Goal: Task Accomplishment & Management: Manage account settings

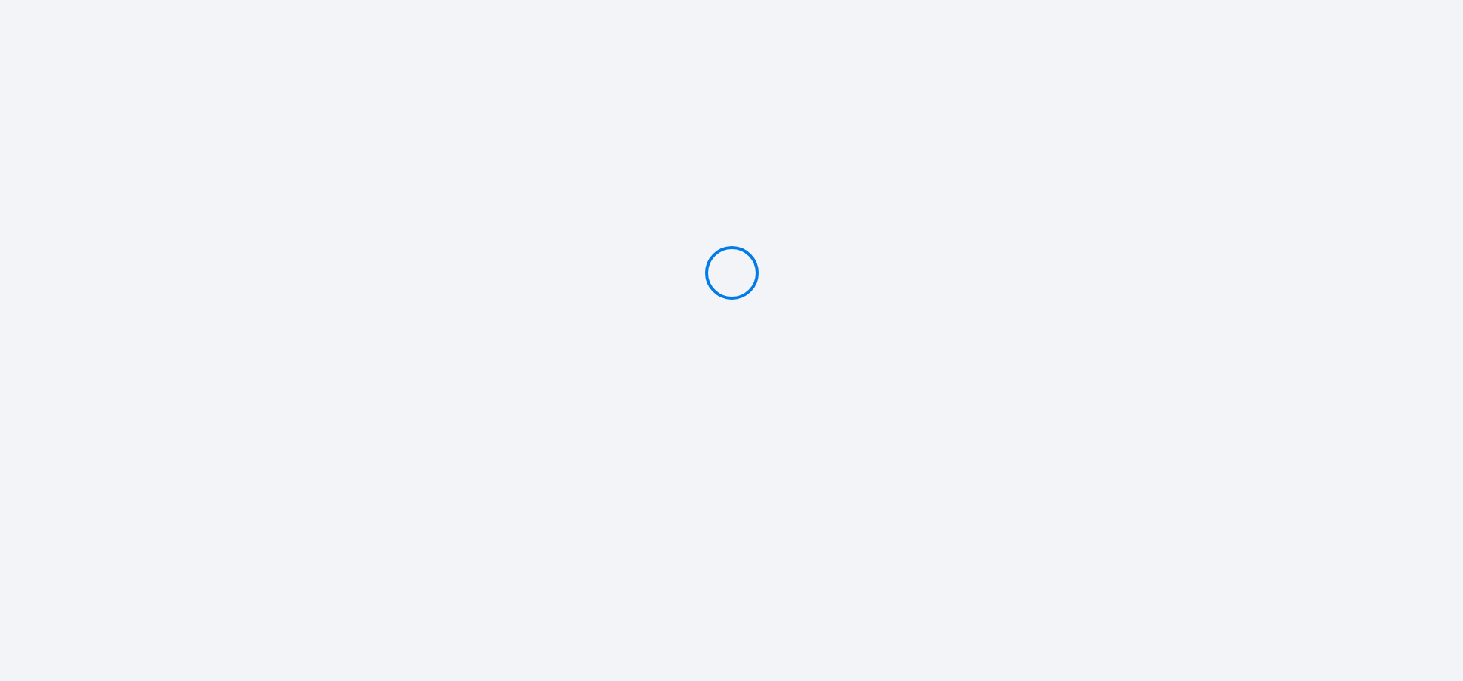
type input "Caution 500 €"
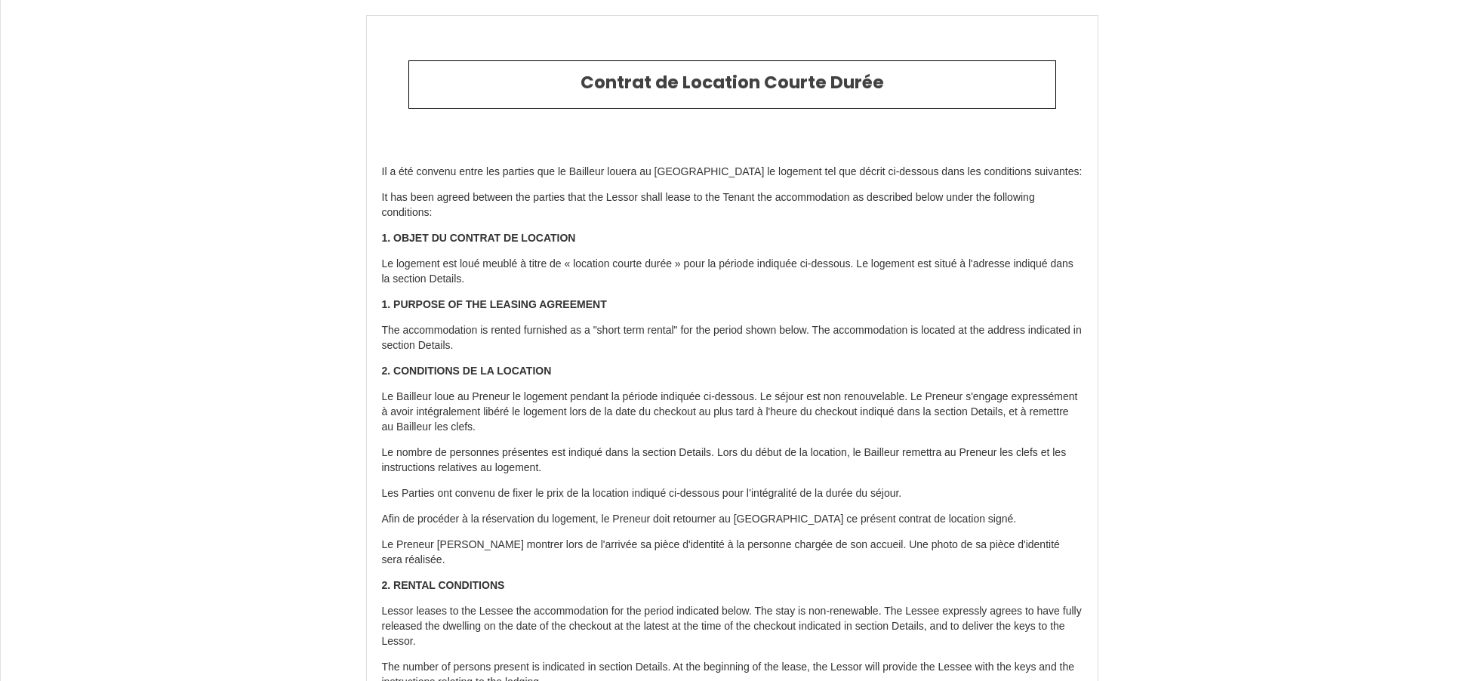
select select "DE"
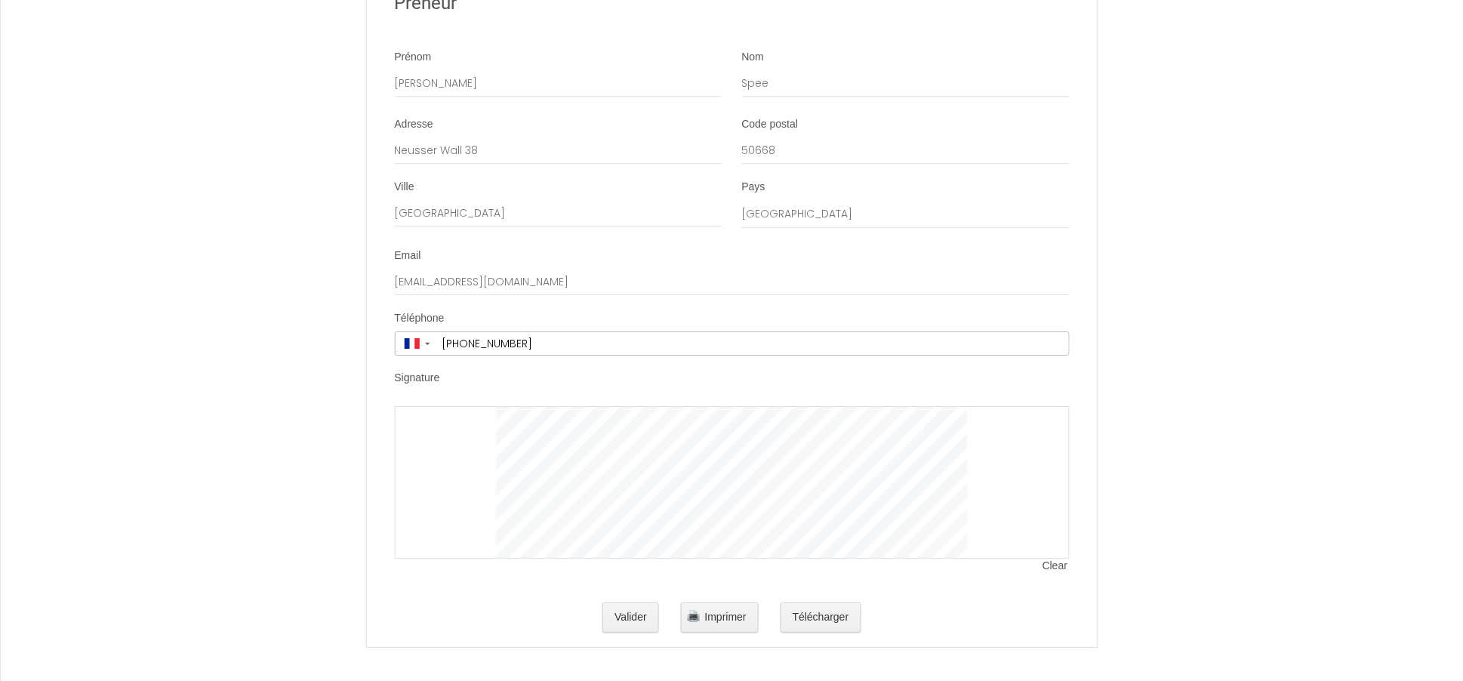
scroll to position [2924, 0]
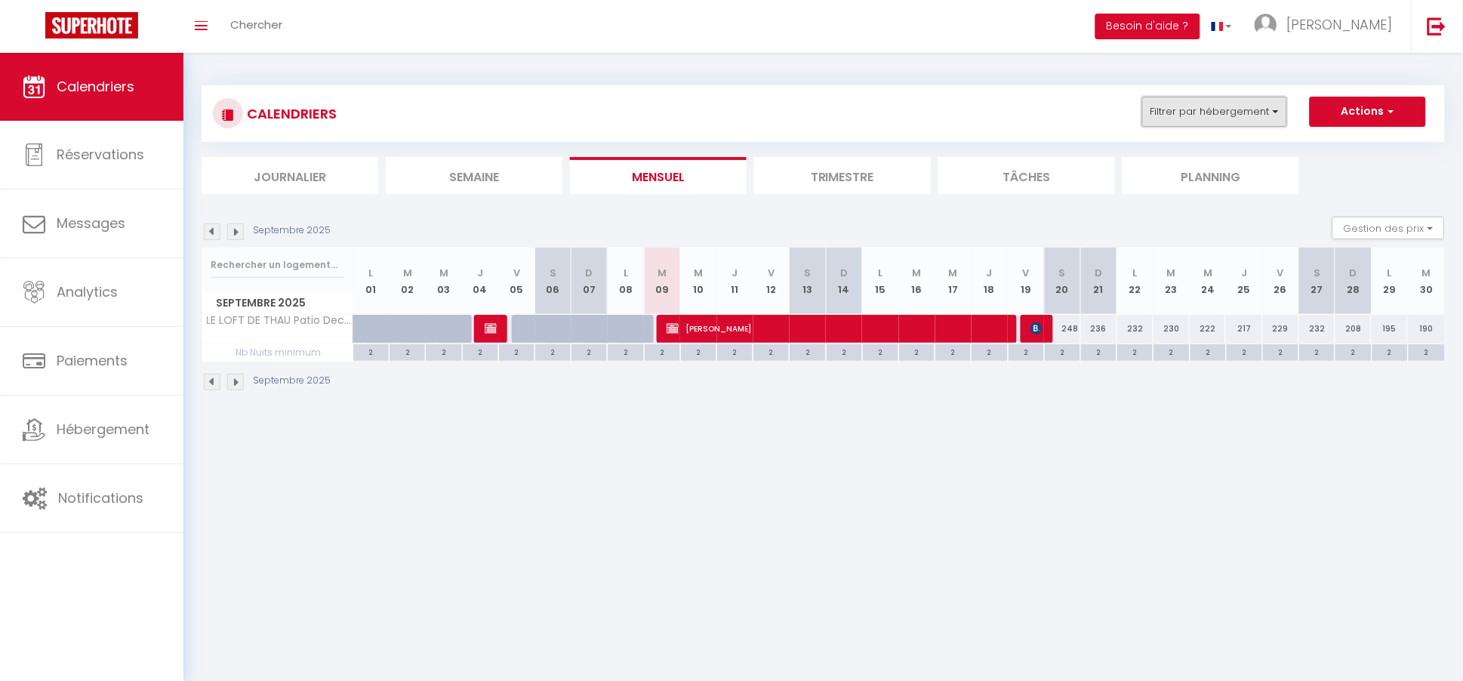
click at [1216, 106] on button "Filtrer par hébergement" at bounding box center [1214, 112] width 145 height 30
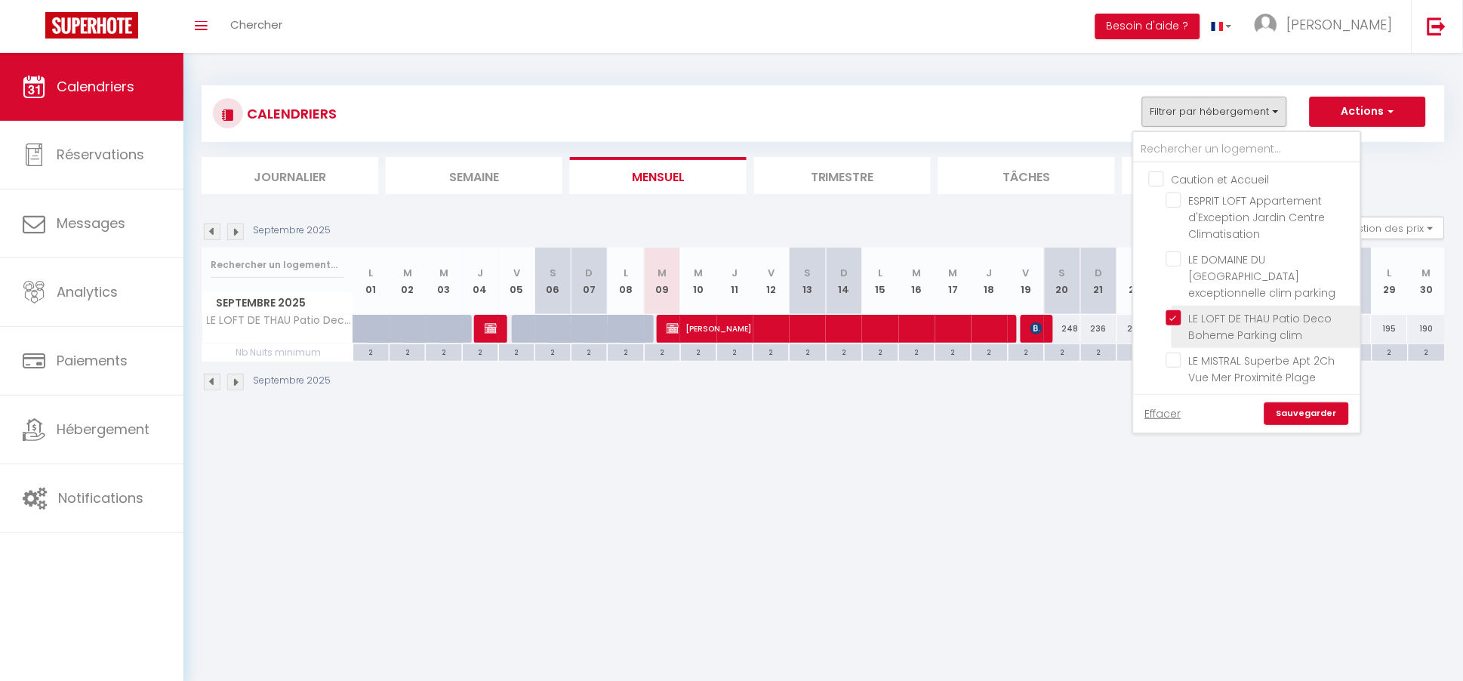
click at [1179, 310] on input "LE LOFT DE THAU Patio Deco Boheme Parking clim" at bounding box center [1260, 317] width 189 height 15
checkbox input "false"
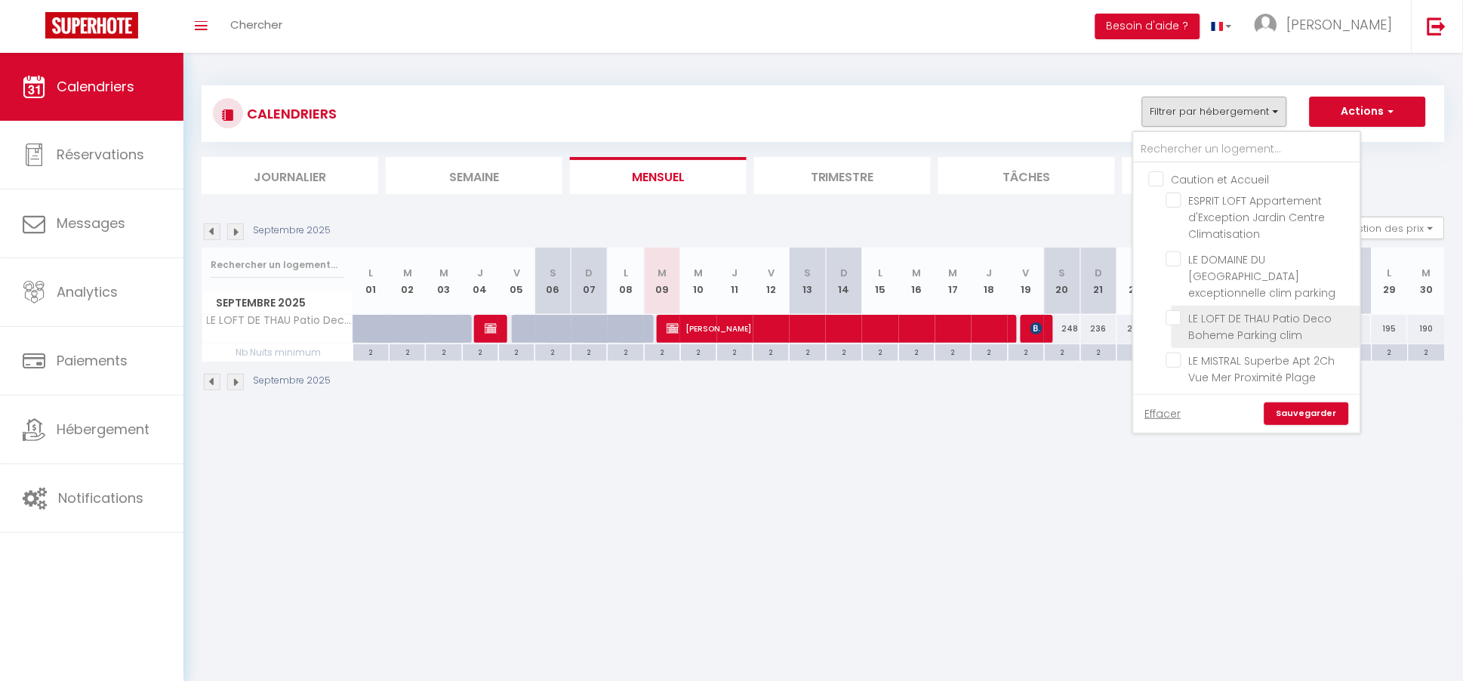
checkbox input "false"
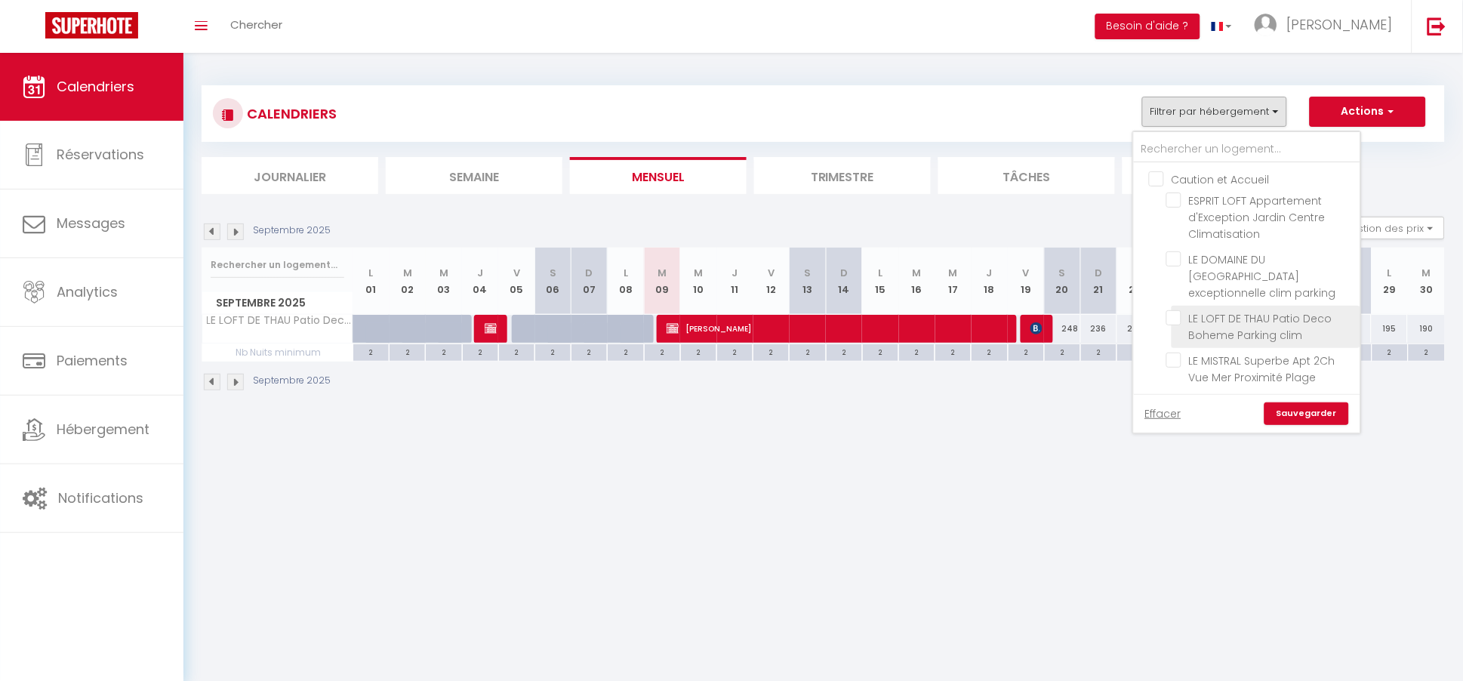
checkbox input "false"
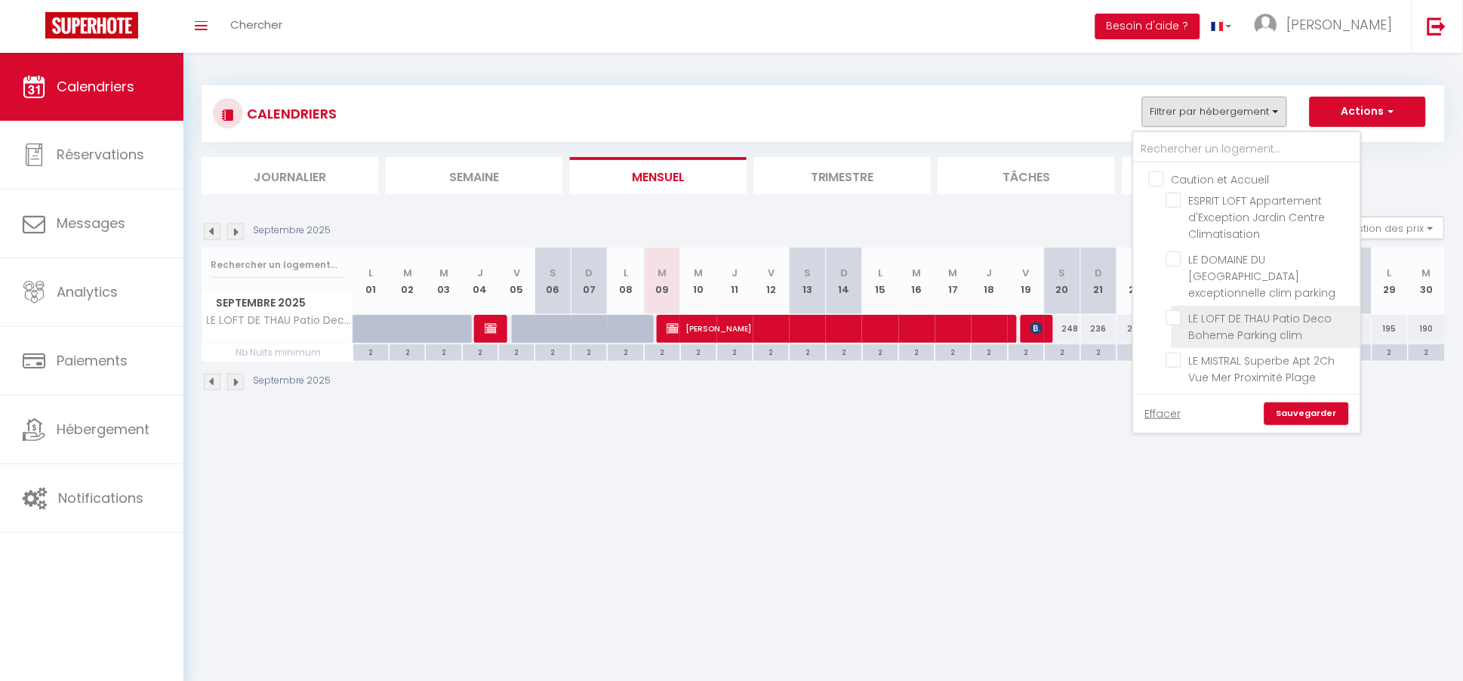
checkbox input "false"
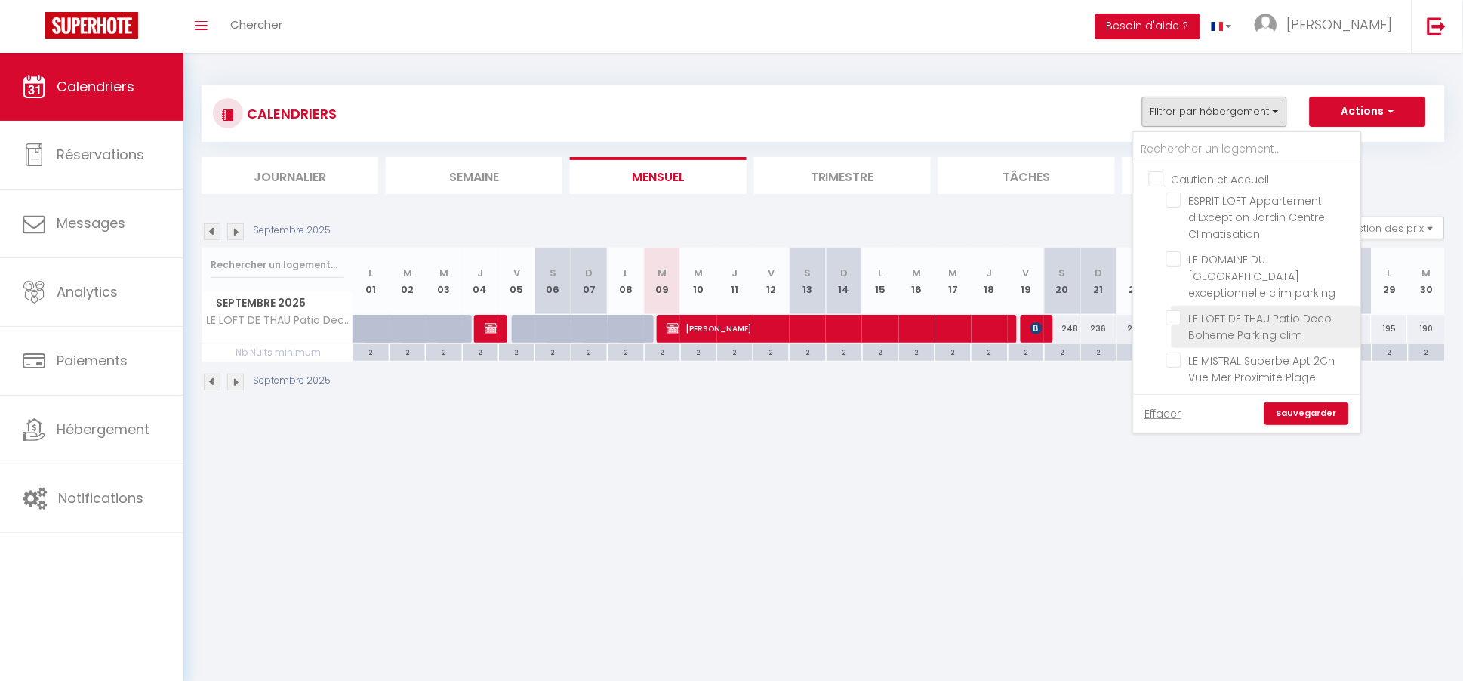
checkbox input "false"
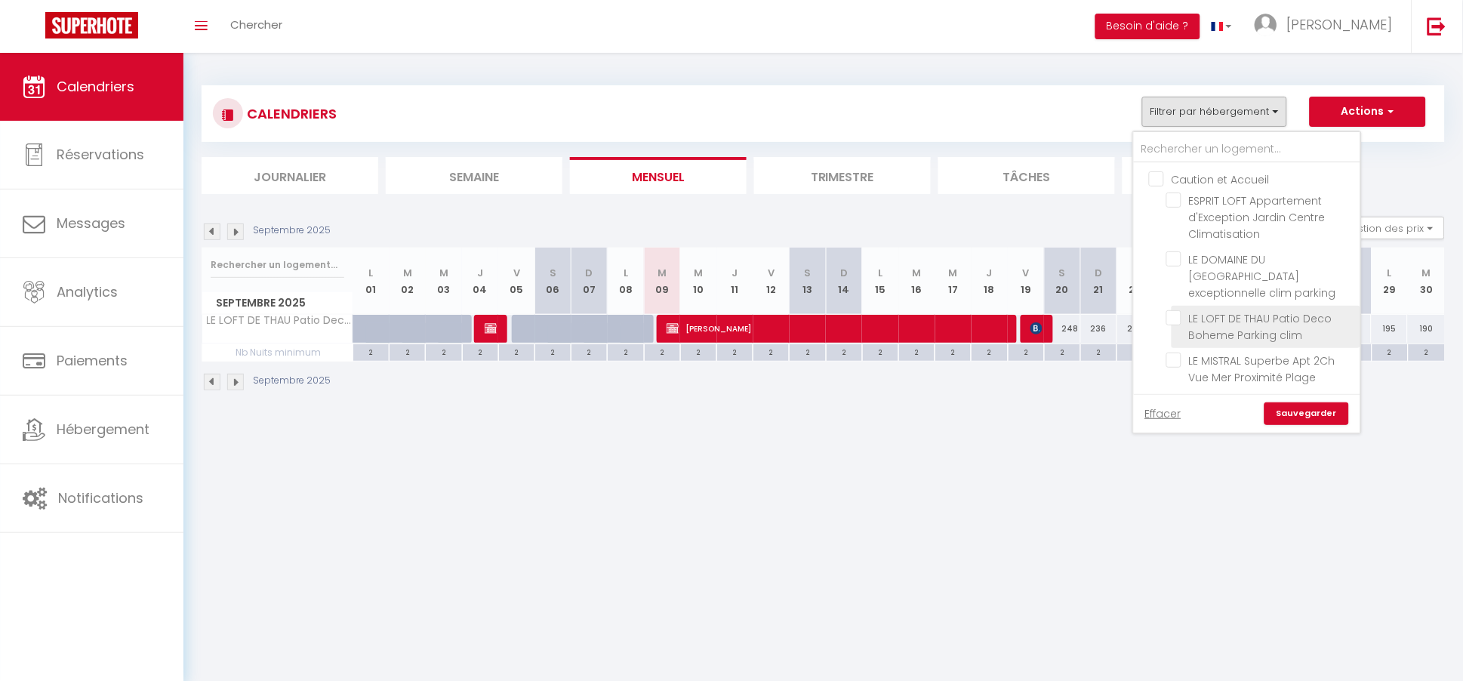
checkbox input "false"
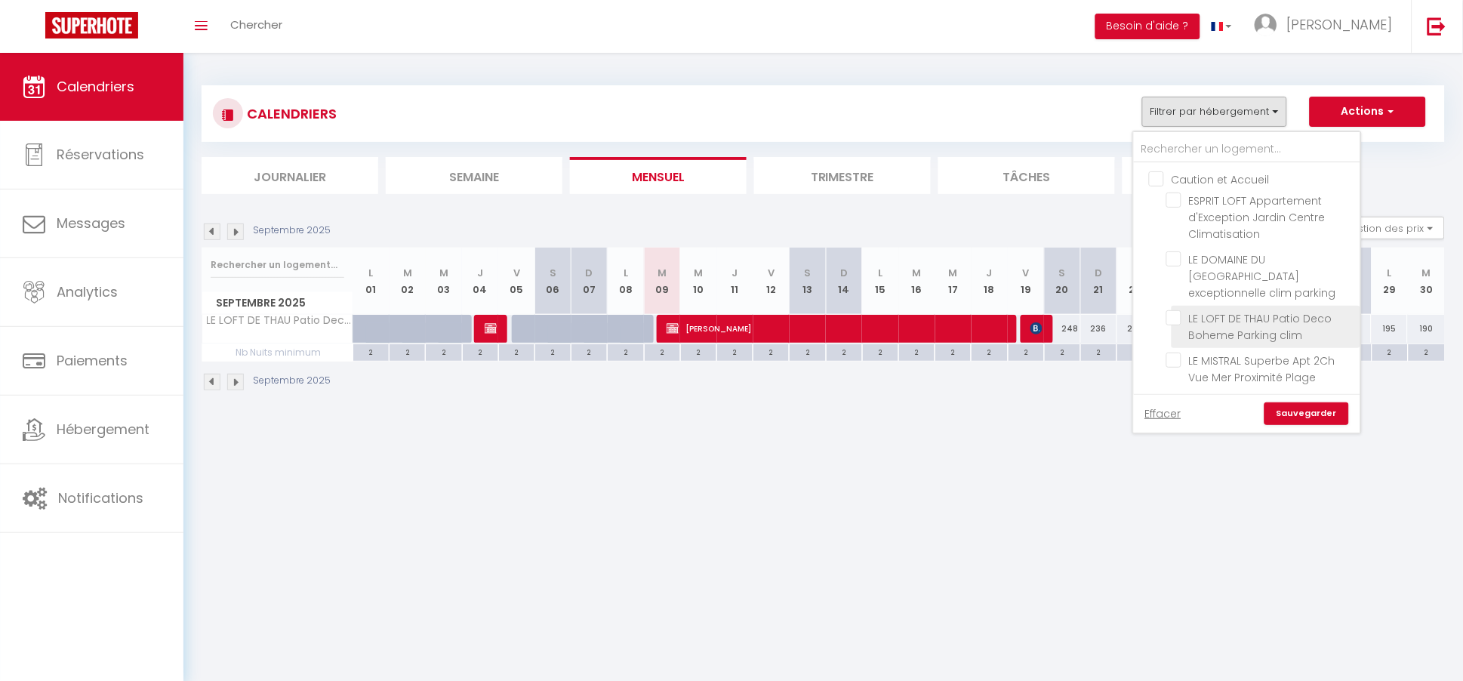
checkbox input "false"
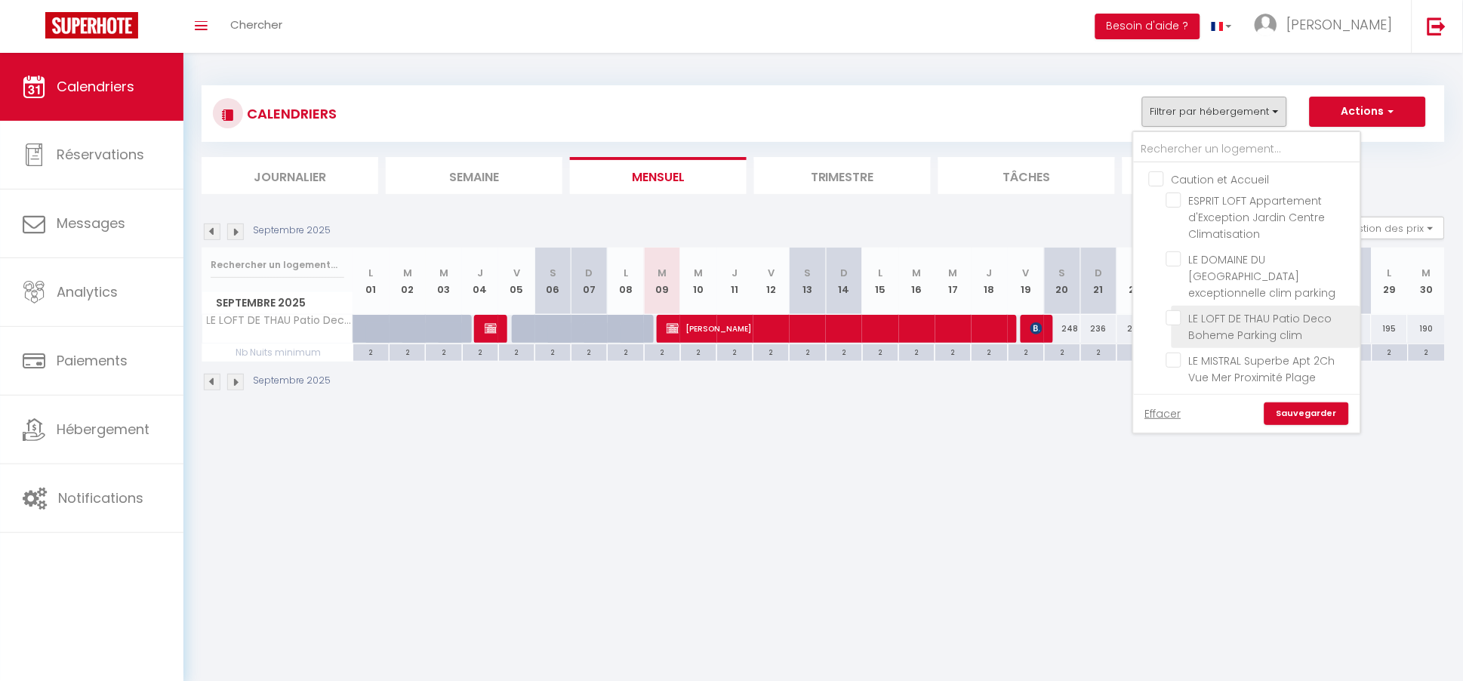
checkbox input "false"
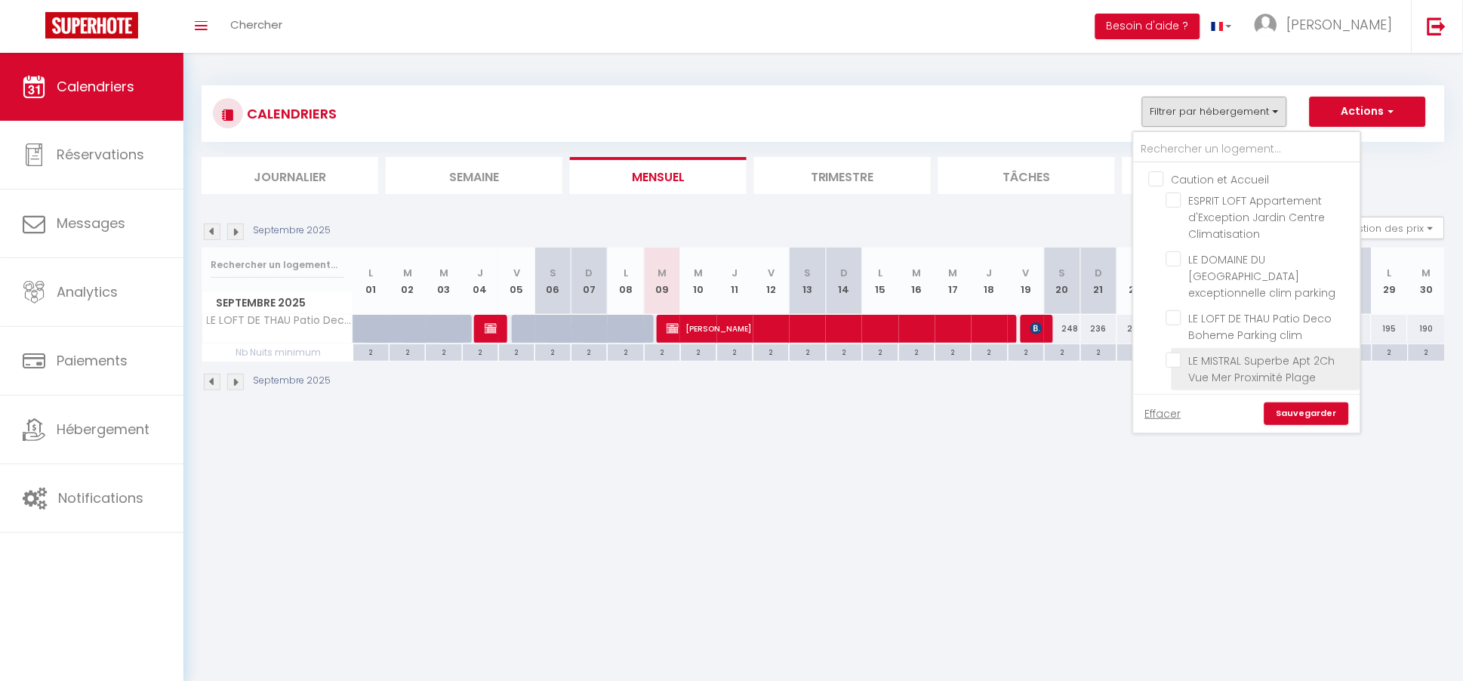
click at [1178, 352] on input "LE MISTRAL Superbe Apt 2Ch Vue Mer Proximité Plage" at bounding box center [1260, 359] width 189 height 15
checkbox input "true"
checkbox input "false"
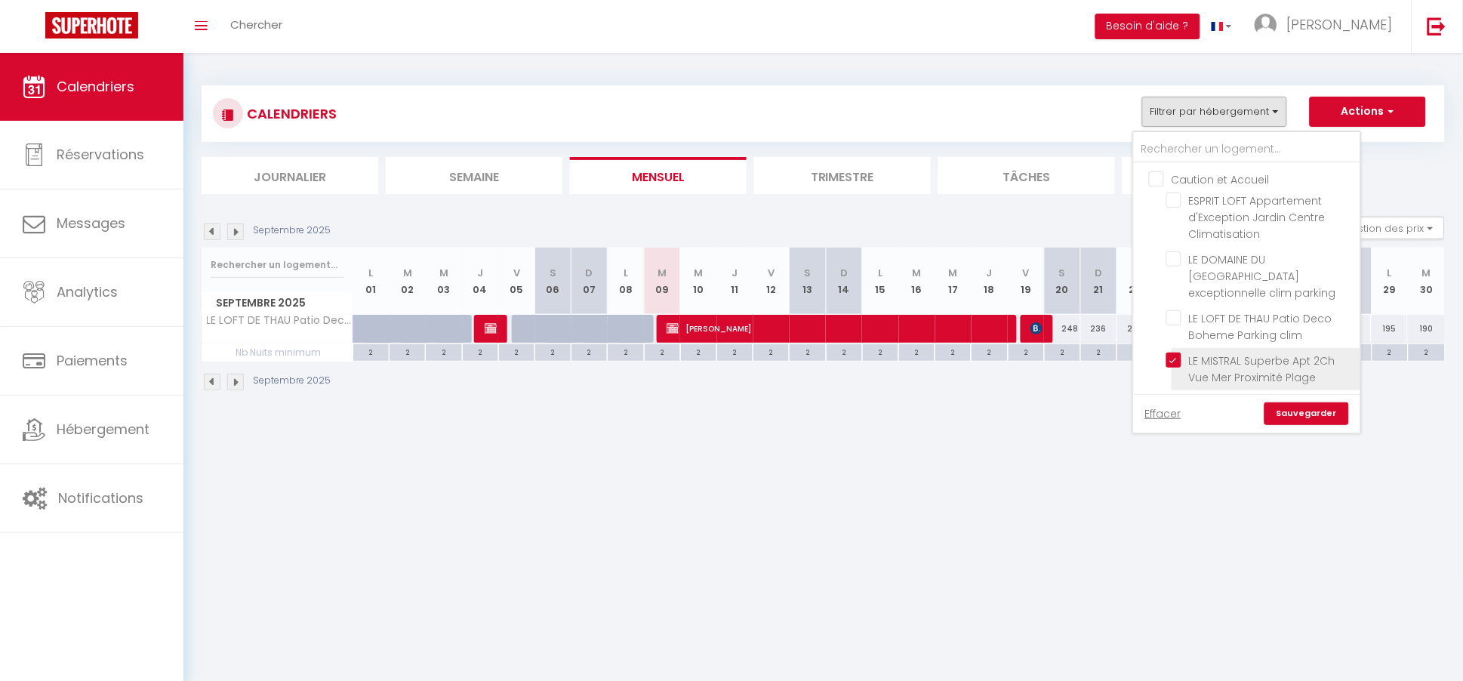
checkbox input "false"
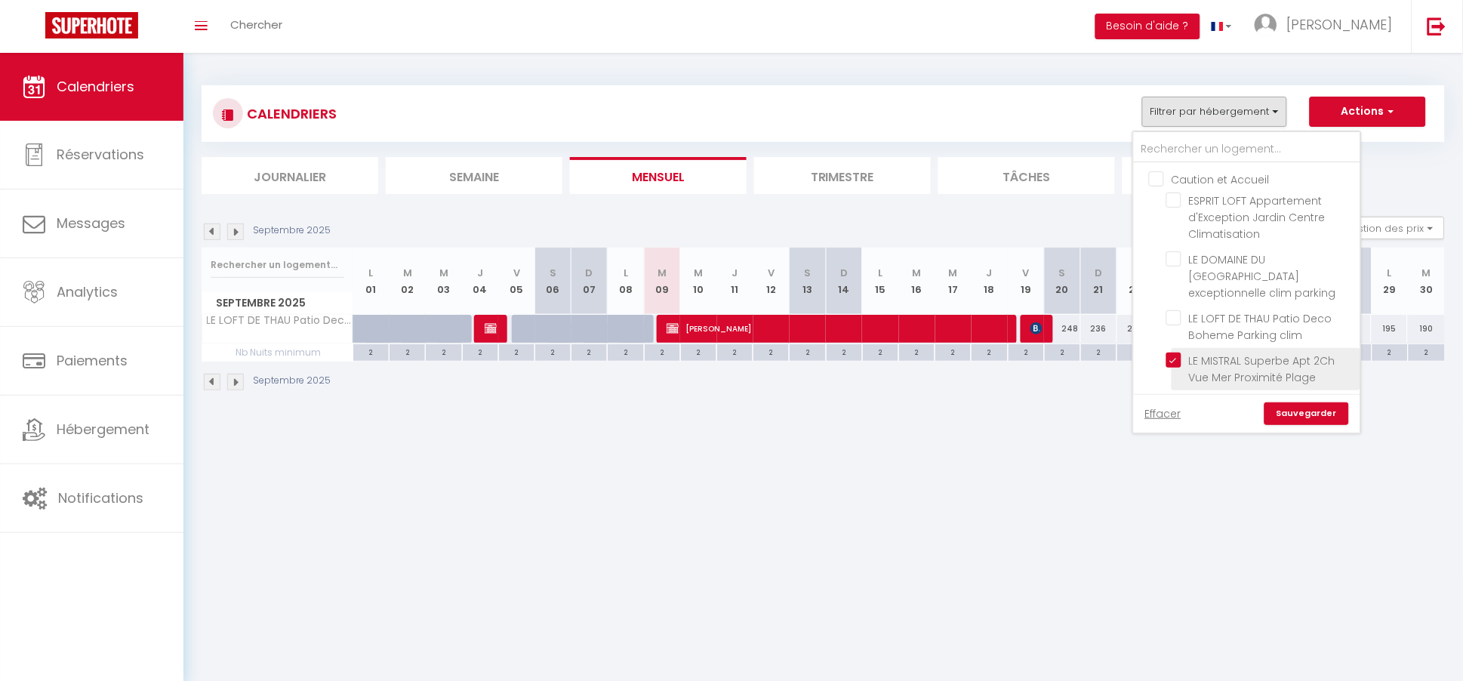
checkbox input "false"
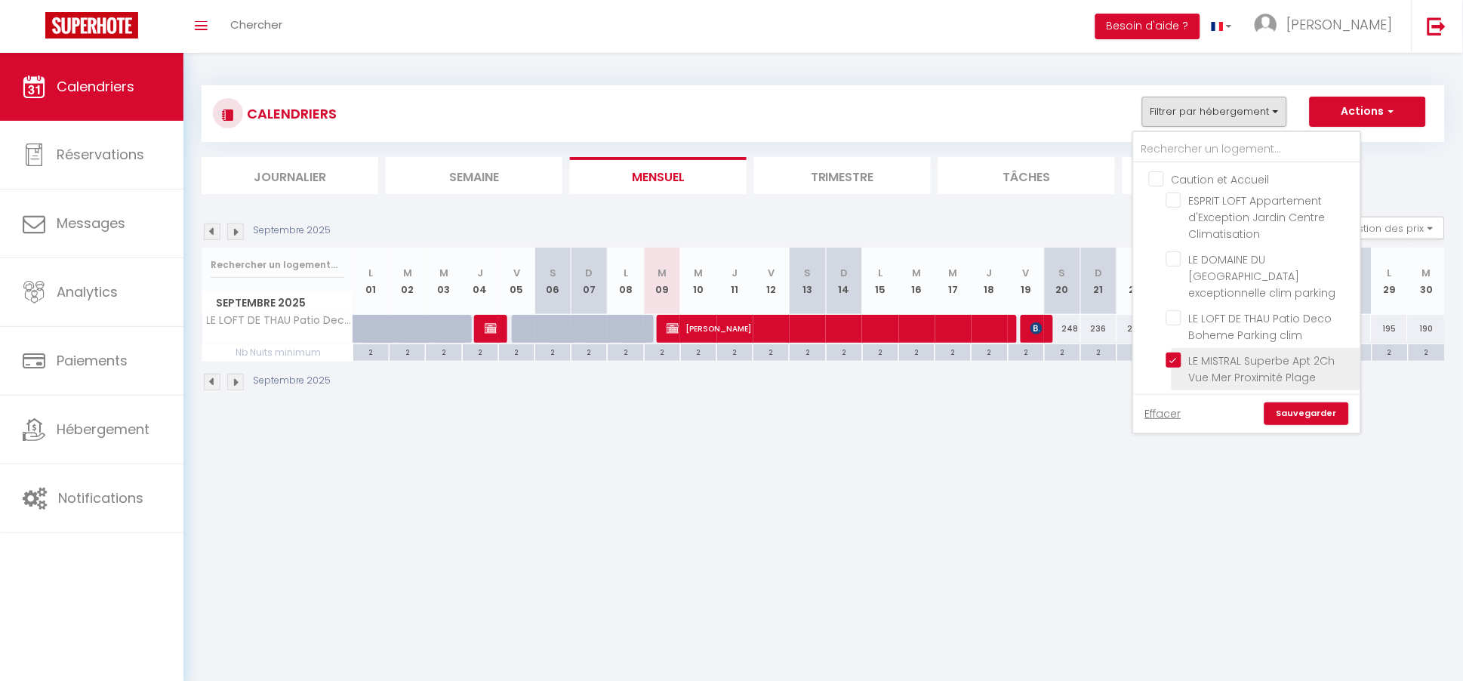
checkbox input "false"
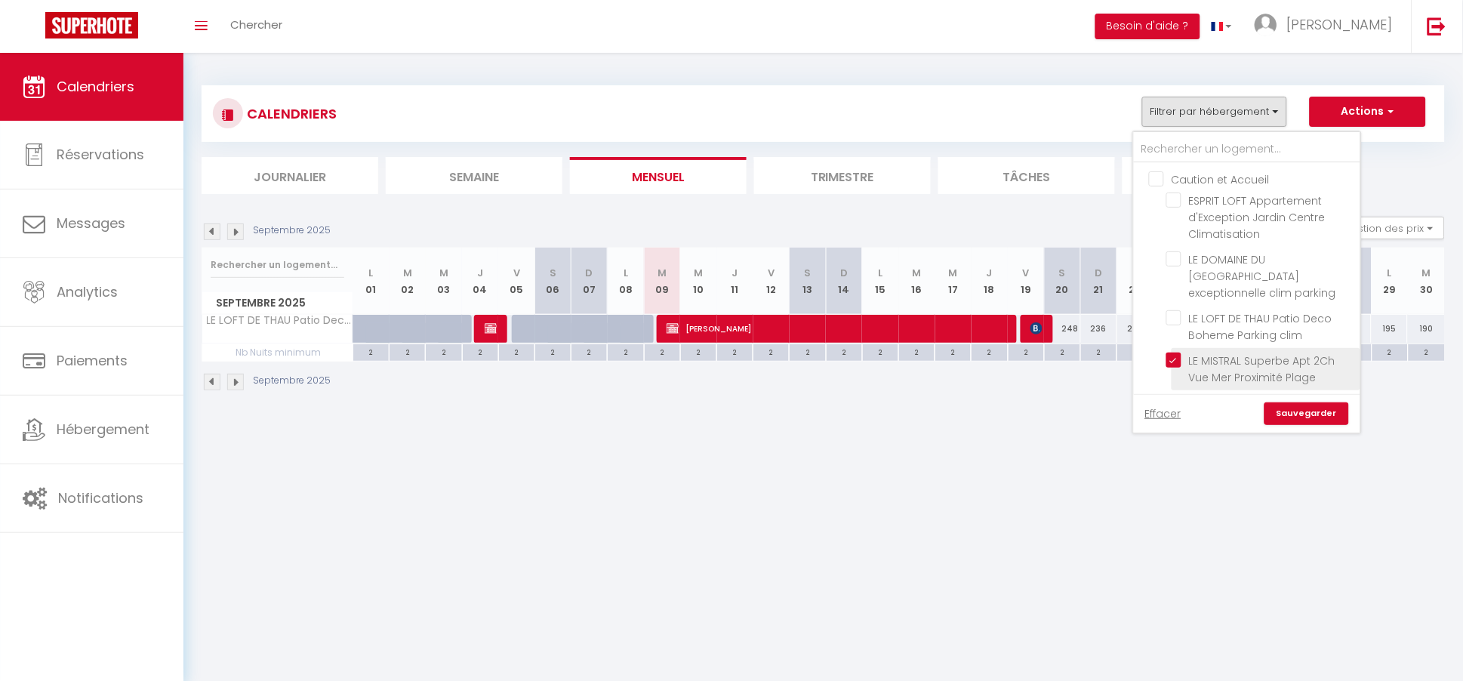
checkbox input "false"
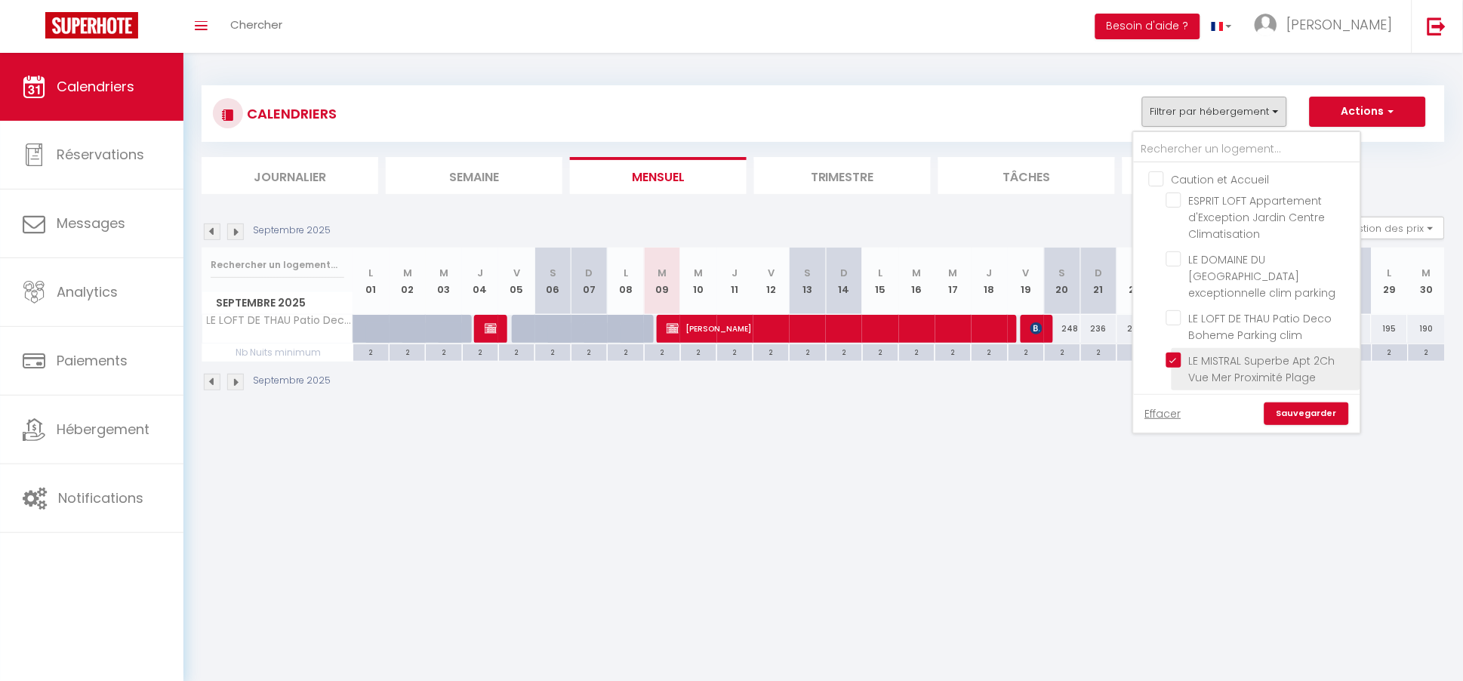
checkbox input "false"
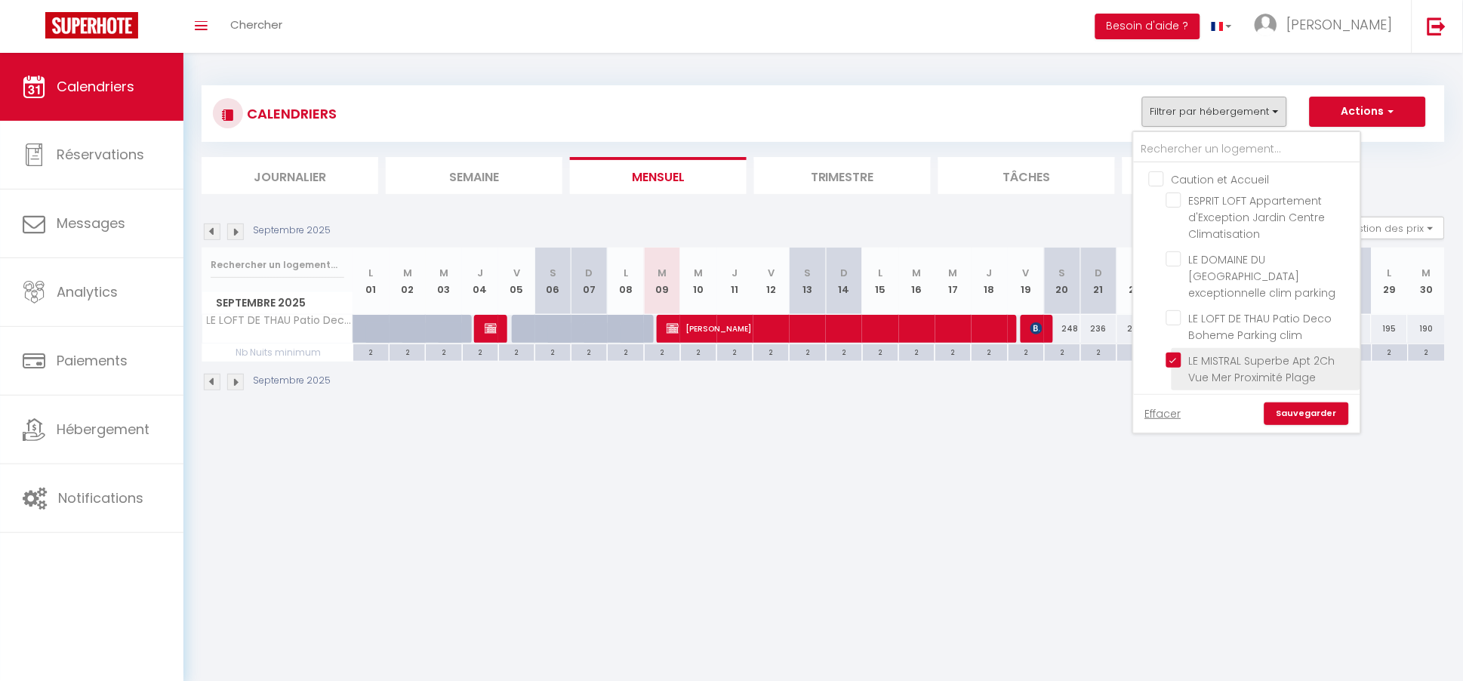
checkbox input "false"
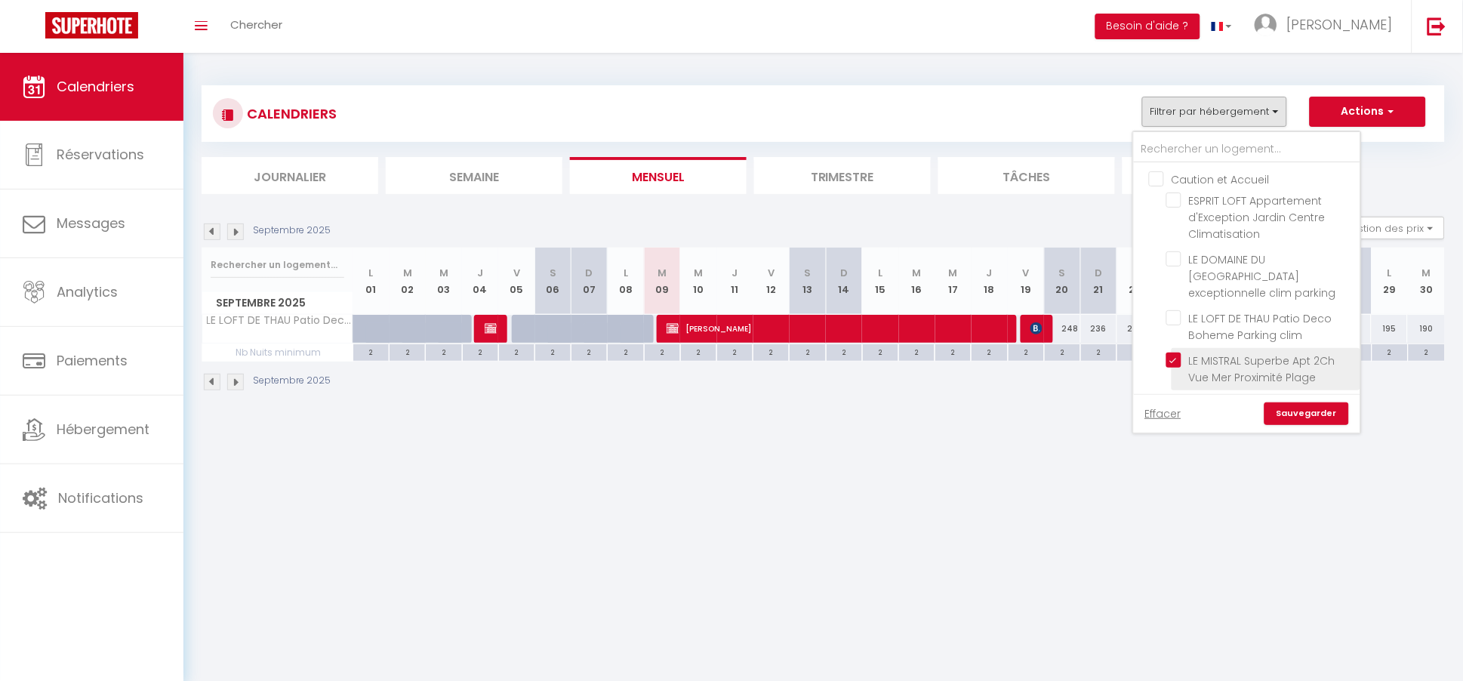
checkbox input "false"
click at [1313, 411] on link "Sauvegarder" at bounding box center [1306, 413] width 85 height 23
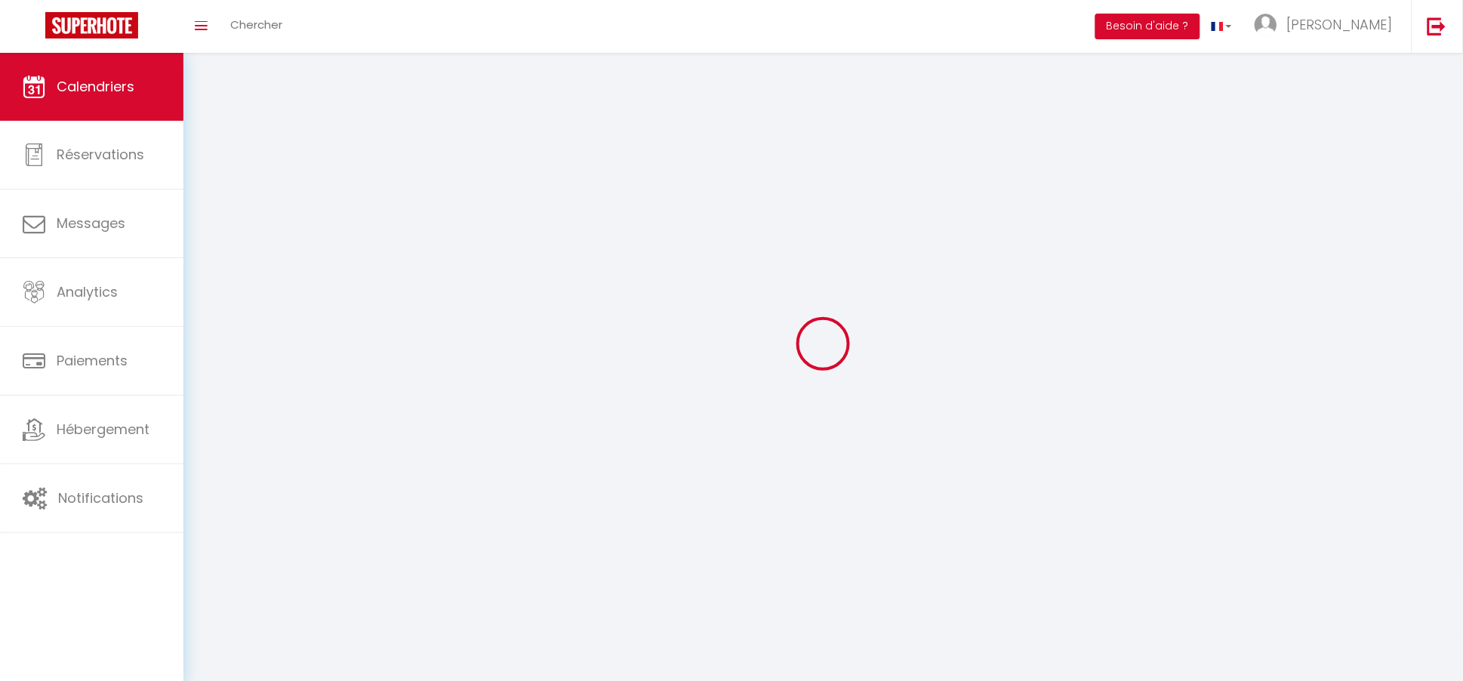
select select
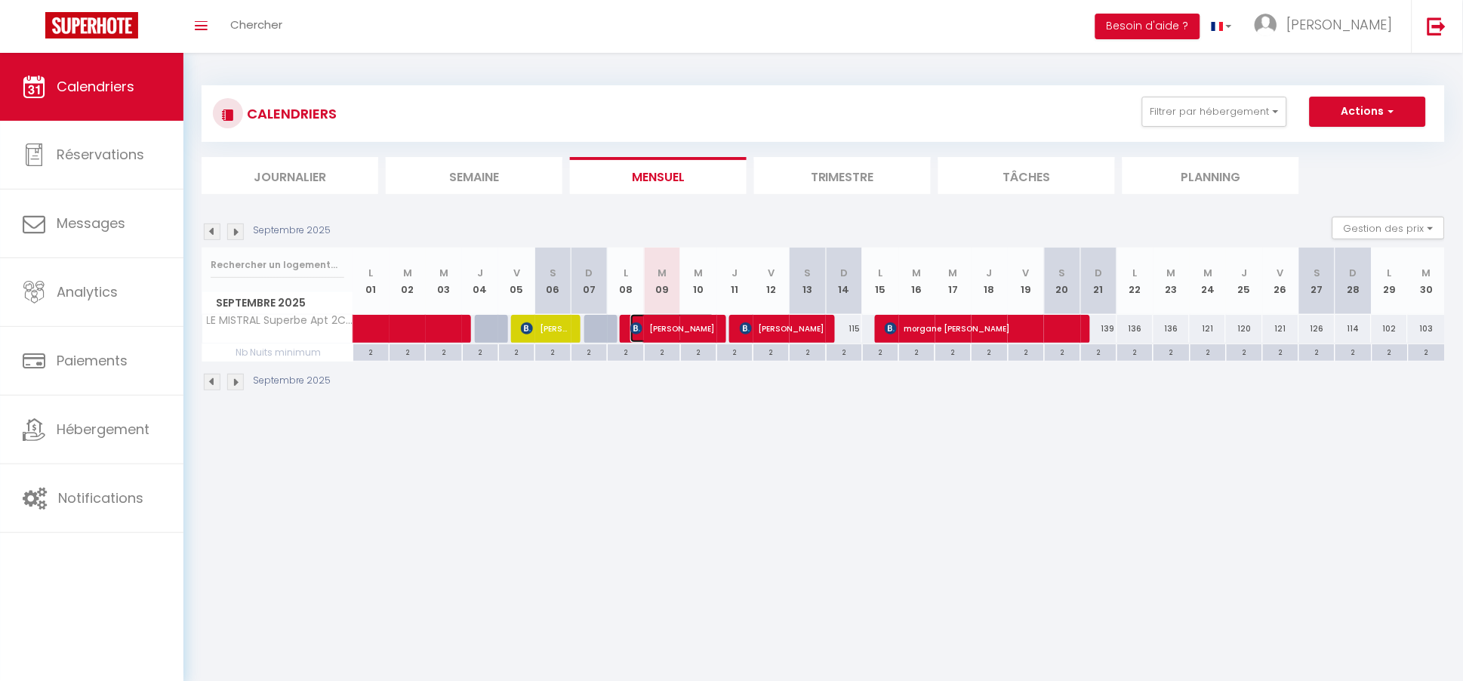
click at [671, 331] on span "Anna Spee" at bounding box center [672, 328] width 85 height 29
select select "OK"
select select "KO"
select select "0"
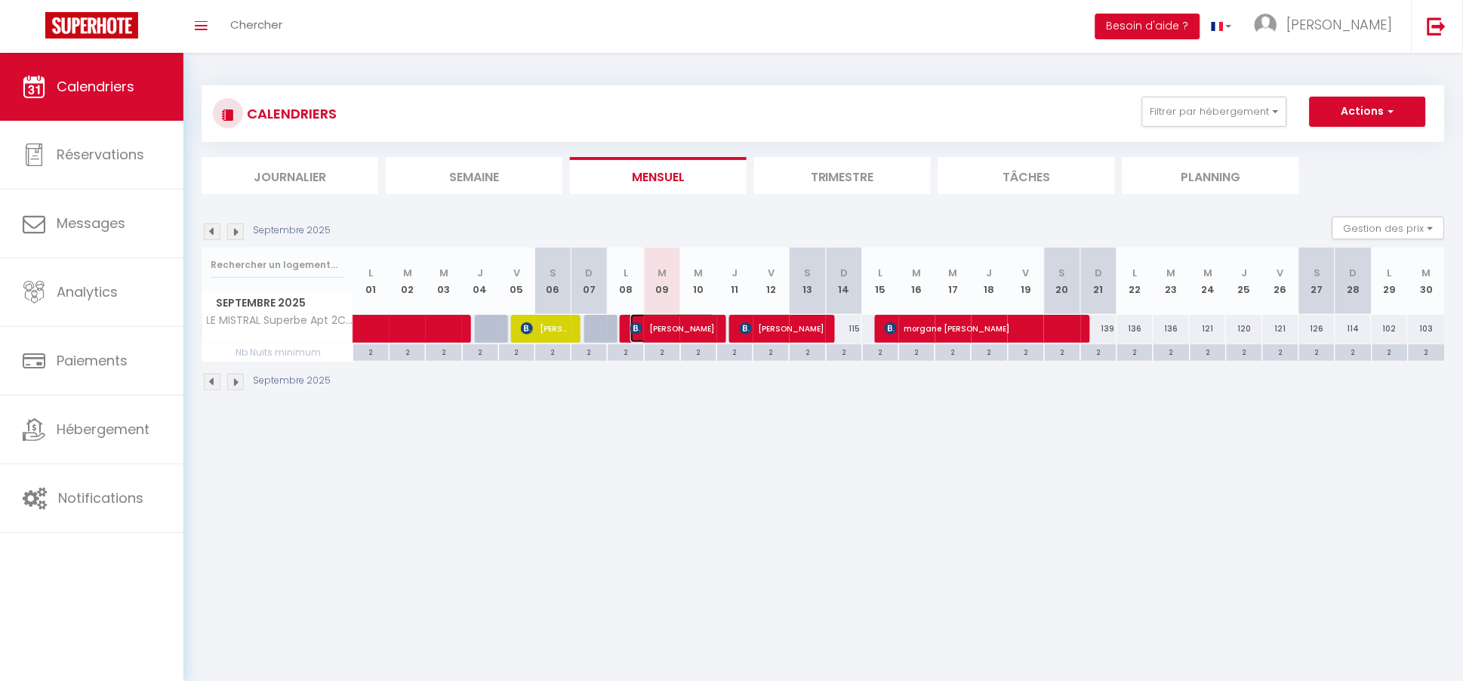
select select "1"
select select
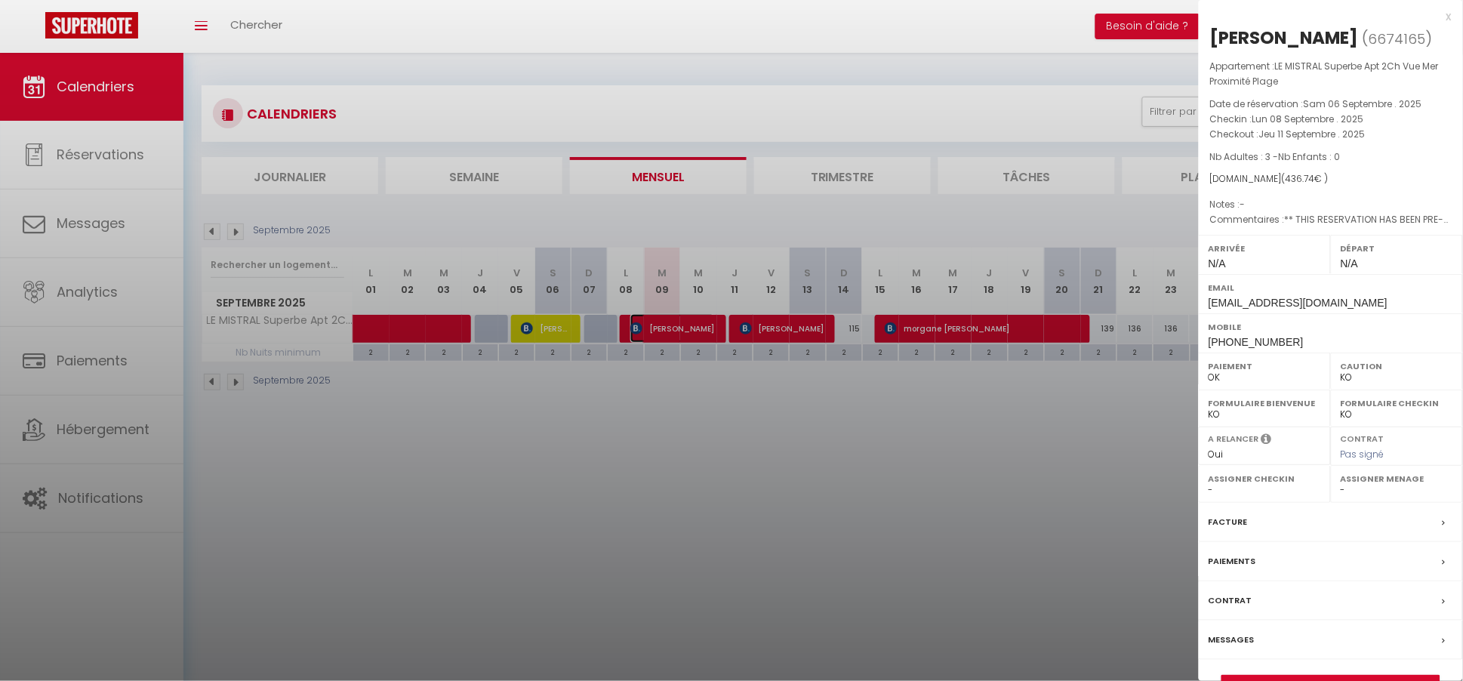
select select "23397"
select select "22350"
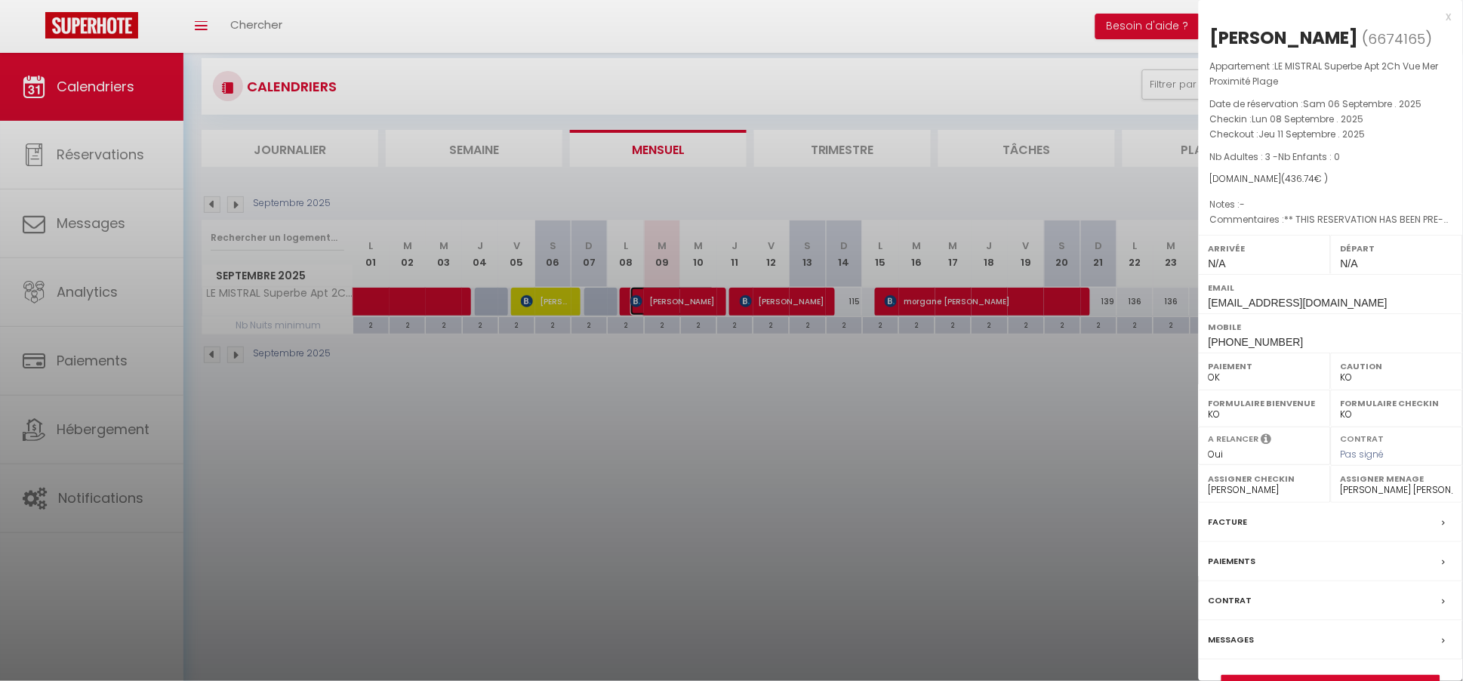
scroll to position [52, 0]
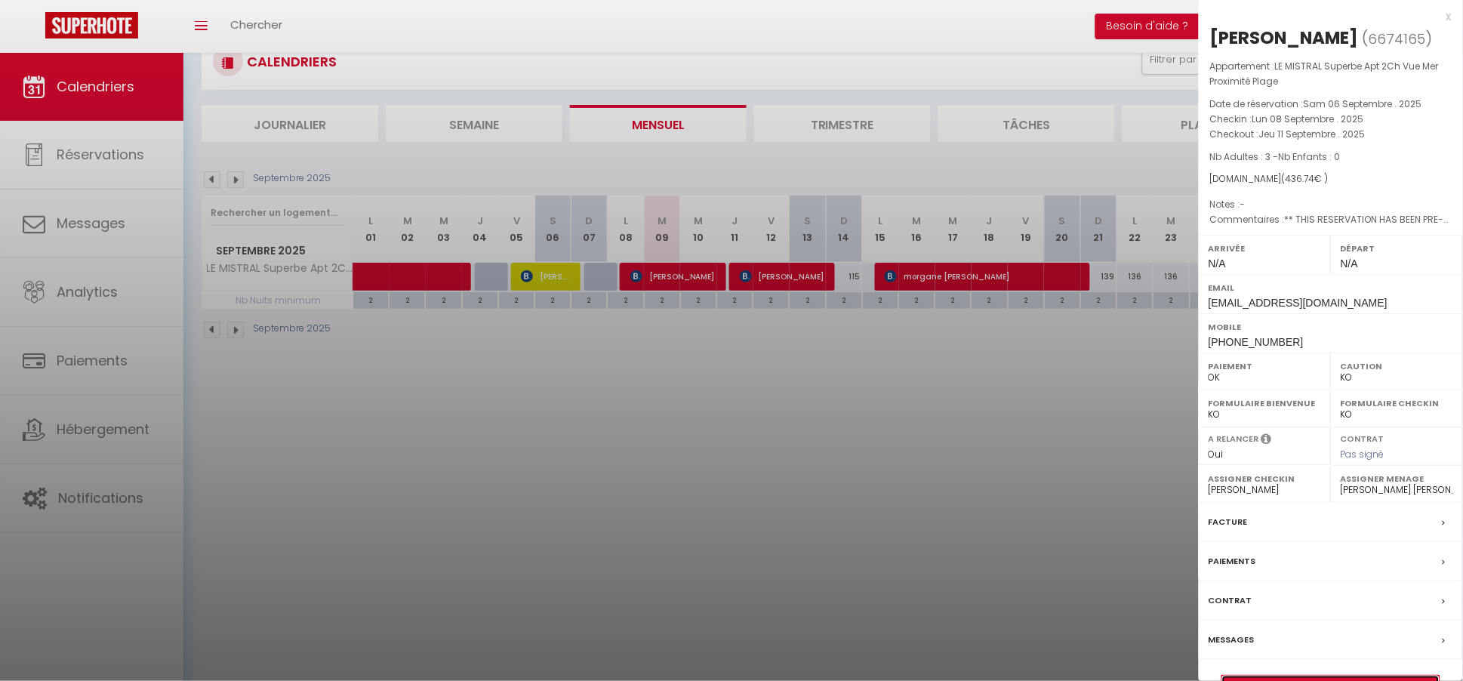
click at [1319, 676] on link "Détails de la réservation" at bounding box center [1330, 685] width 217 height 20
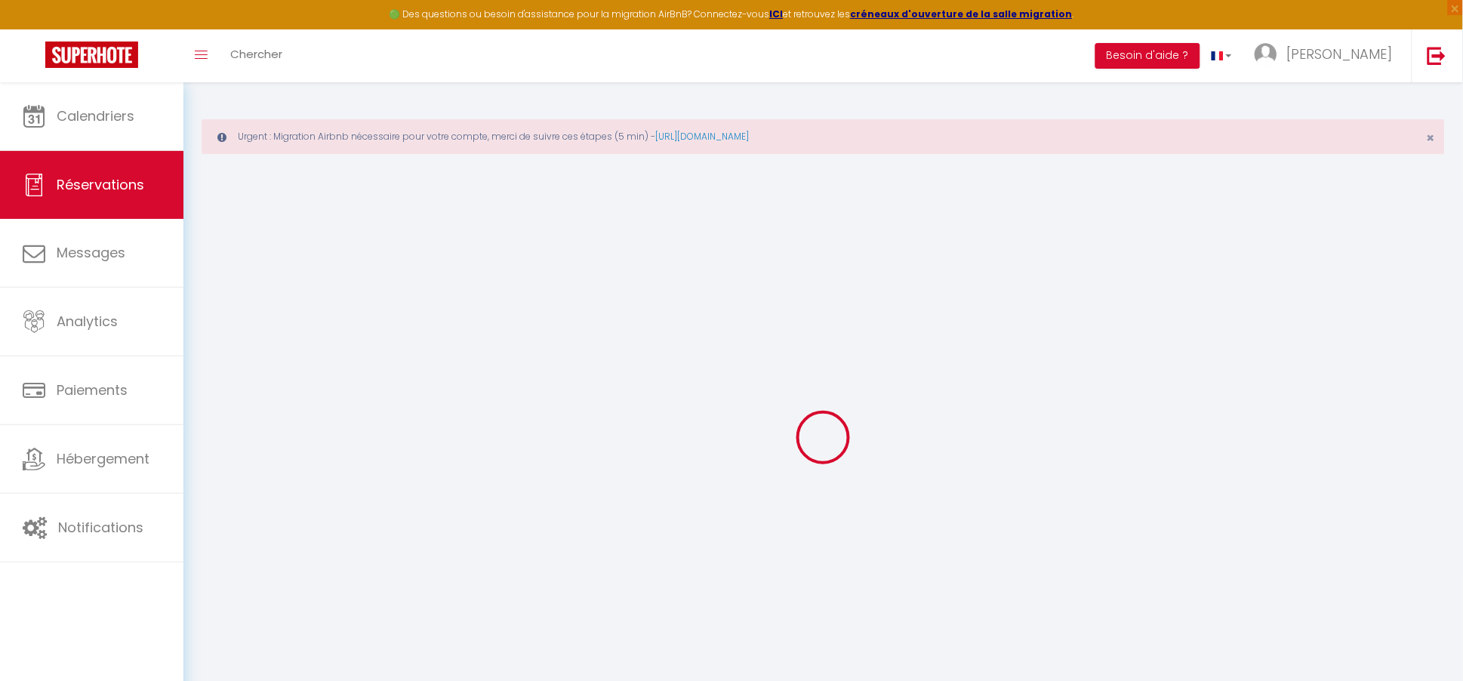
select select
checkbox input "false"
select select
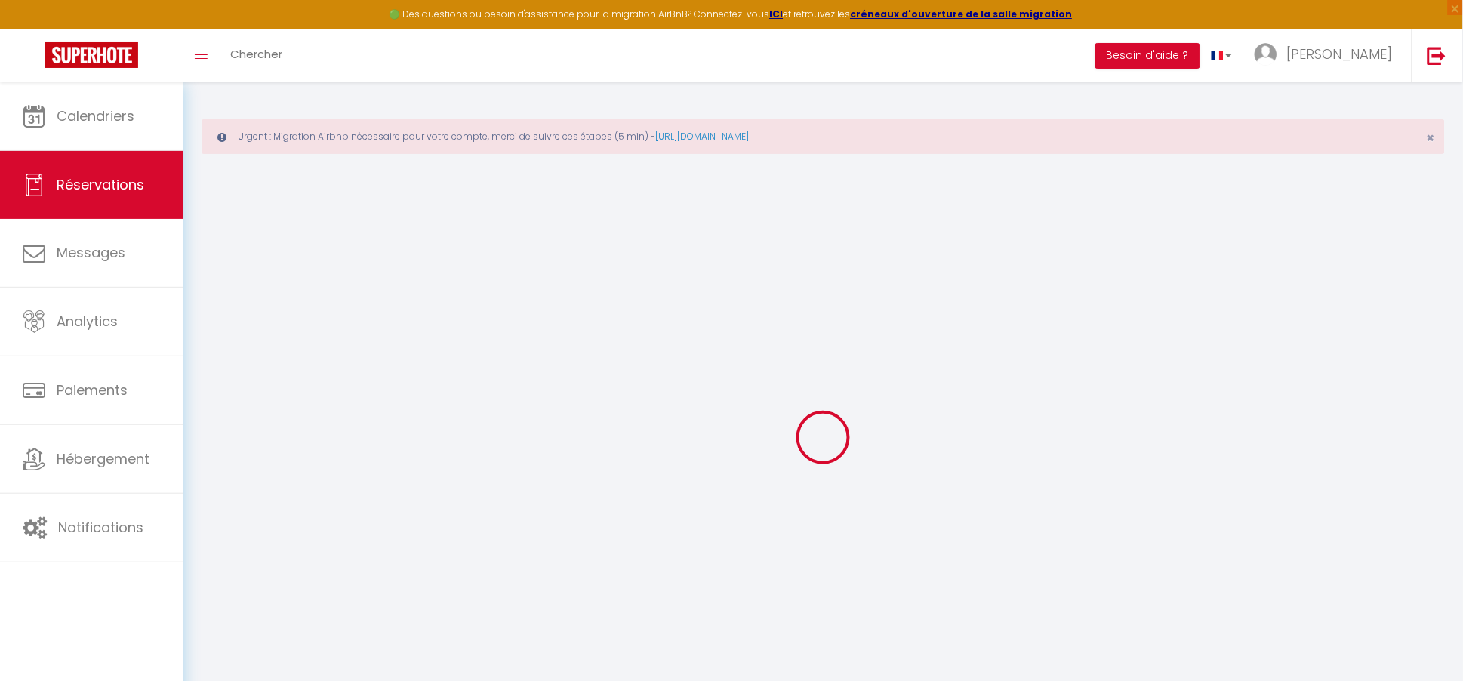
checkbox input "false"
type textarea "** THIS RESERVATION HAS BEEN PRE-PAID ** BOOKING NOTE : Payment charge is EUR 6…"
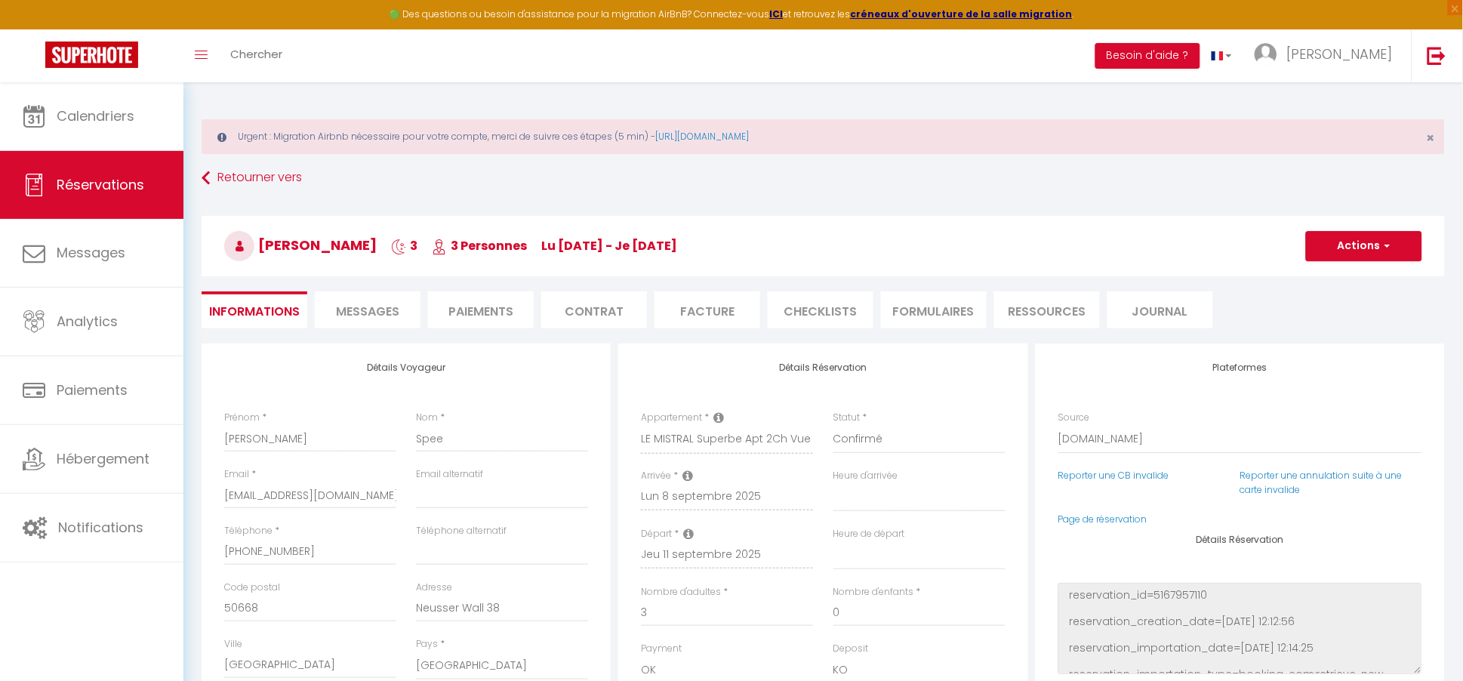
click at [371, 303] on span "Messages" at bounding box center [367, 311] width 63 height 17
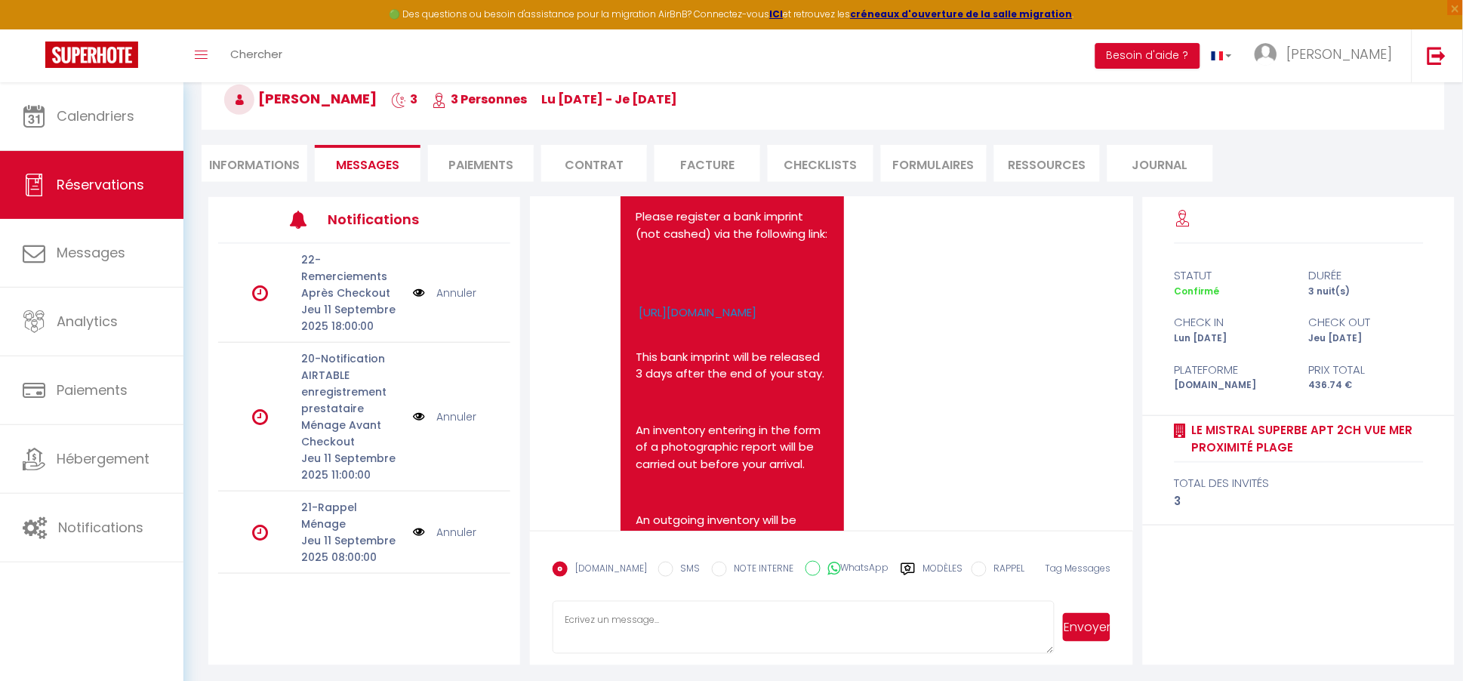
scroll to position [2475, 0]
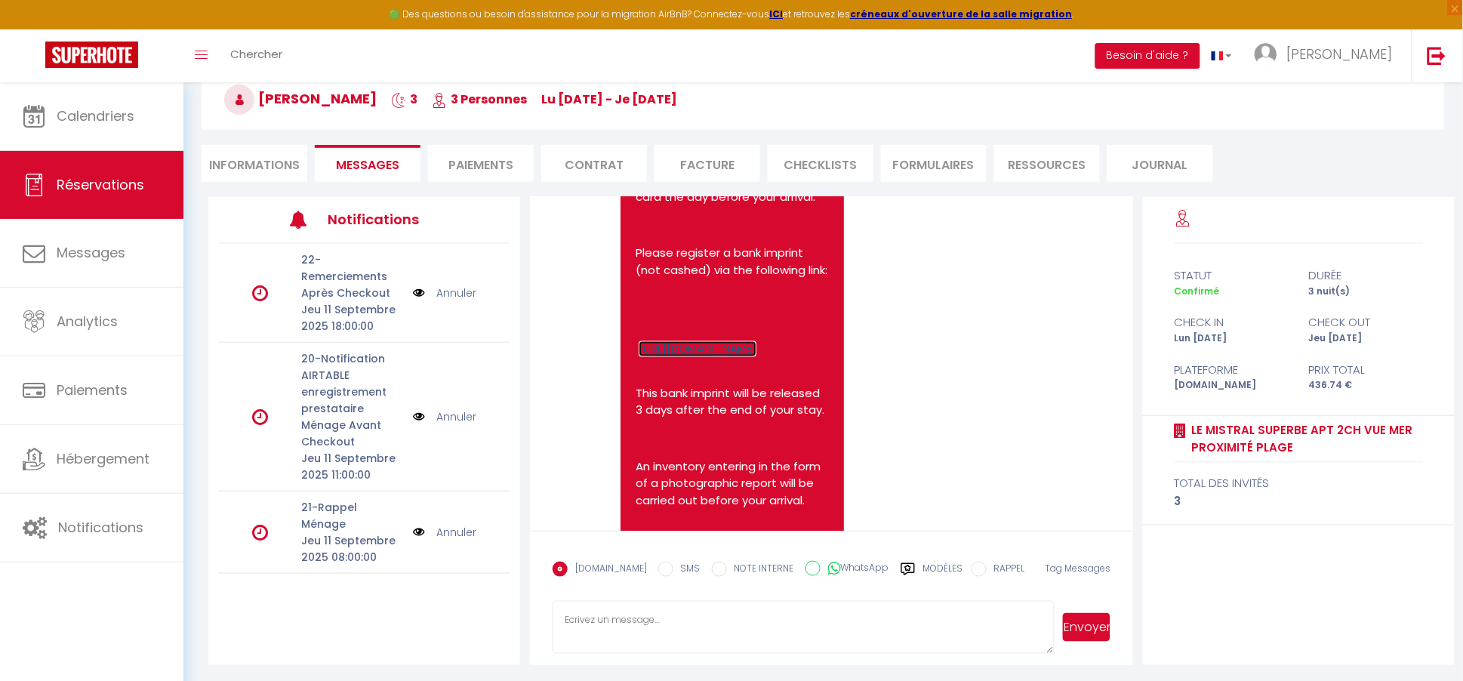
click at [733, 357] on link "https://superhote.com/applink/p/g5cWxxEe" at bounding box center [697, 349] width 118 height 16
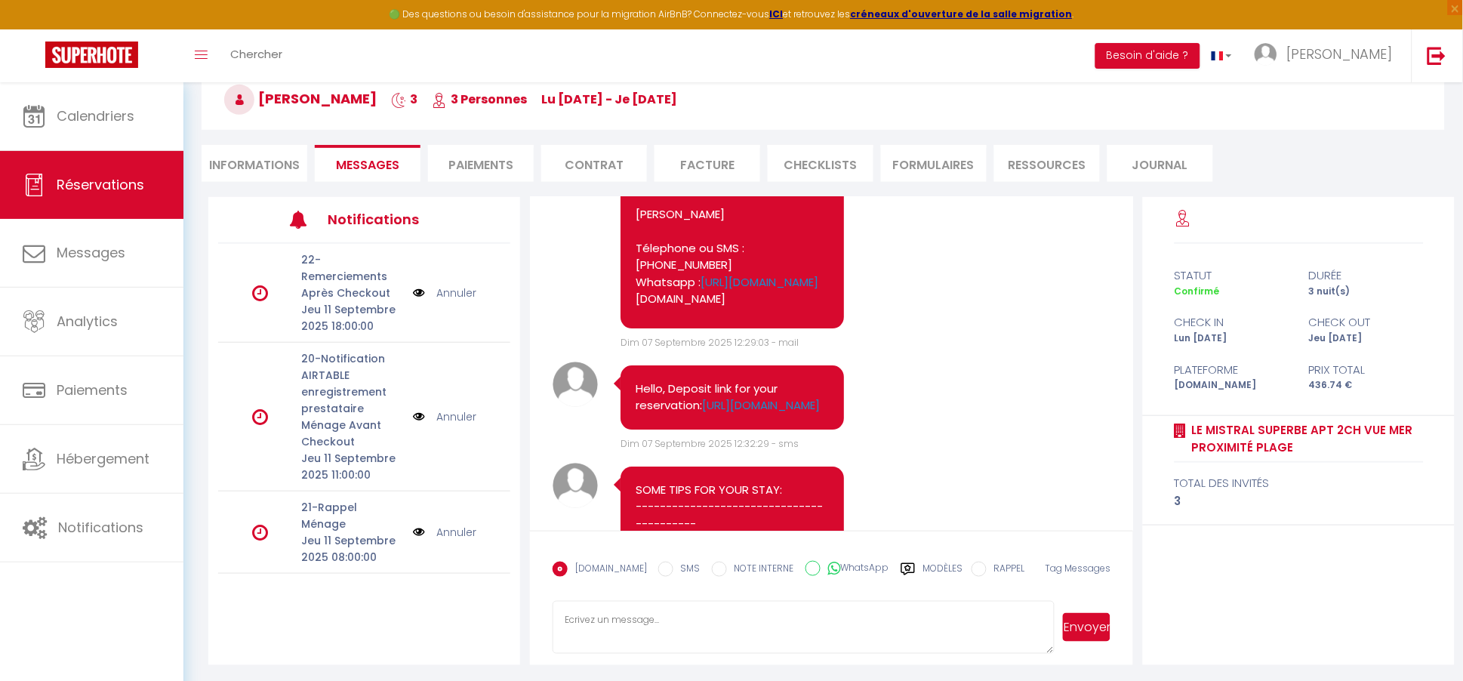
scroll to position [3163, 0]
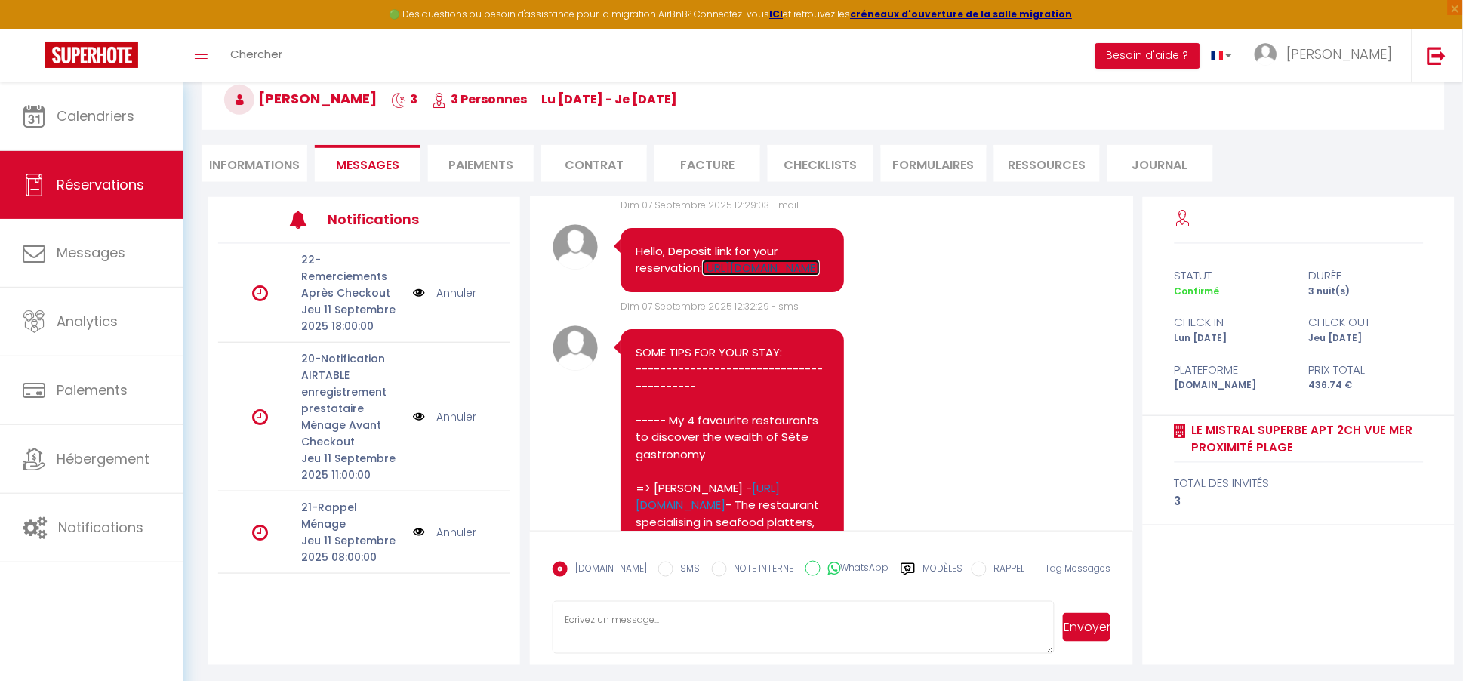
click at [754, 275] on link "https://superhote.com/applink/p/4mde8iPy" at bounding box center [761, 268] width 118 height 16
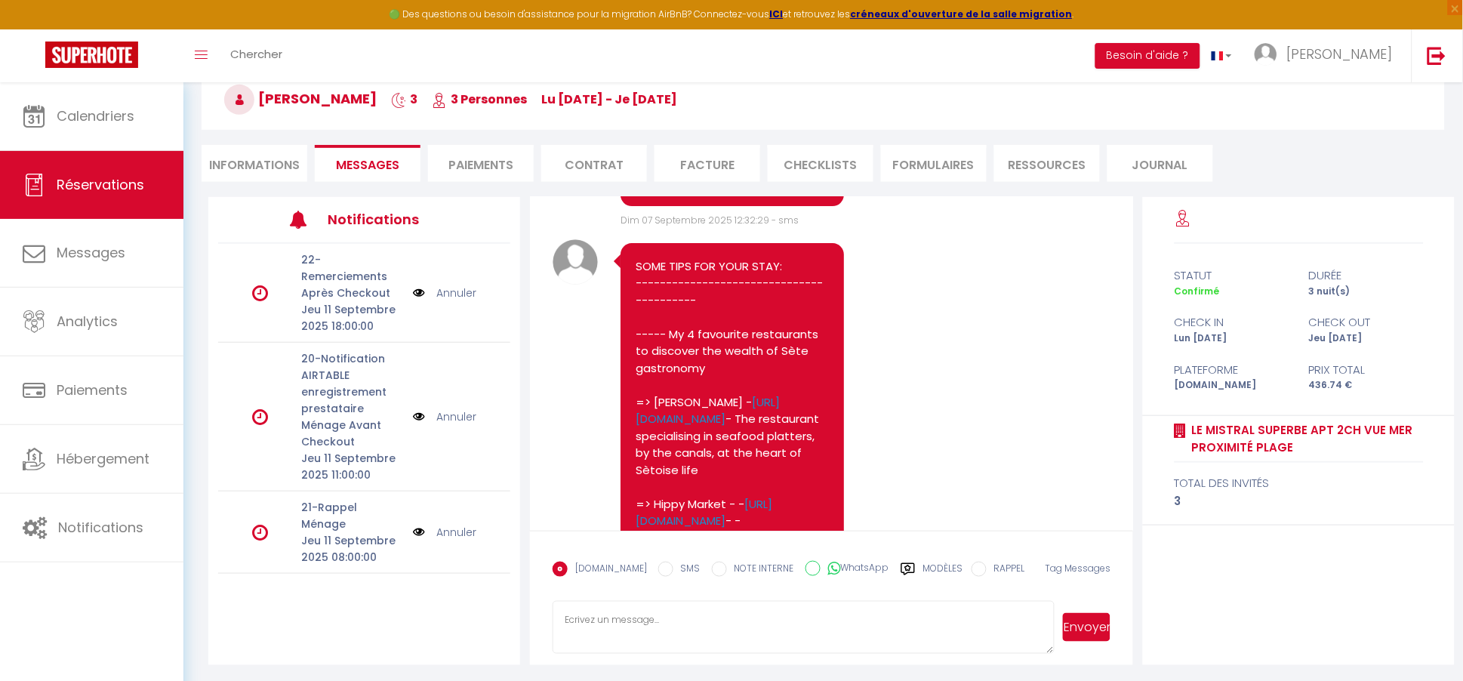
scroll to position [3300, 0]
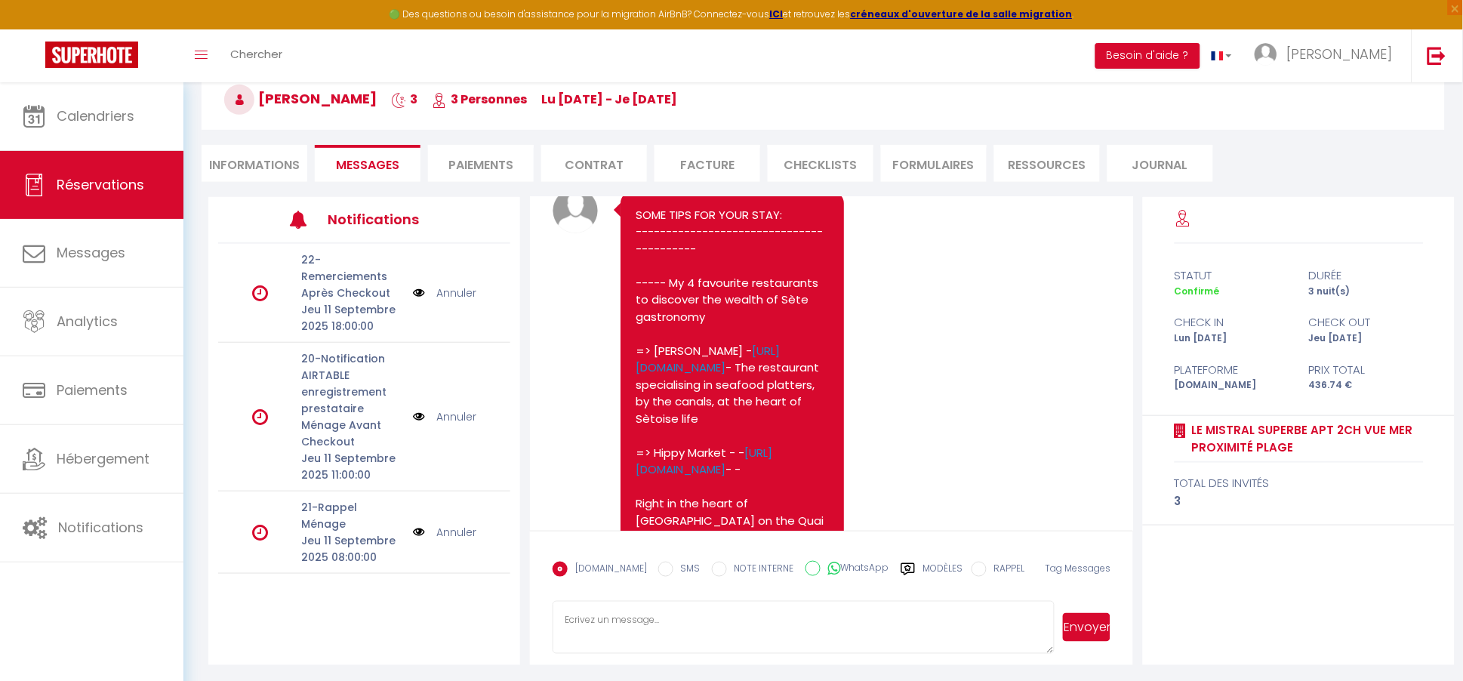
drag, startPoint x: 728, startPoint y: 266, endPoint x: 630, endPoint y: 253, distance: 99.0
click at [630, 155] on div "Hello, Deposit link for your reservation: https://superhote.com/applink/p/4mde8…" at bounding box center [731, 123] width 223 height 64
copy pre "https://superhote.com/applink/p/4mde8iPy"
click at [588, 626] on textarea at bounding box center [803, 627] width 502 height 53
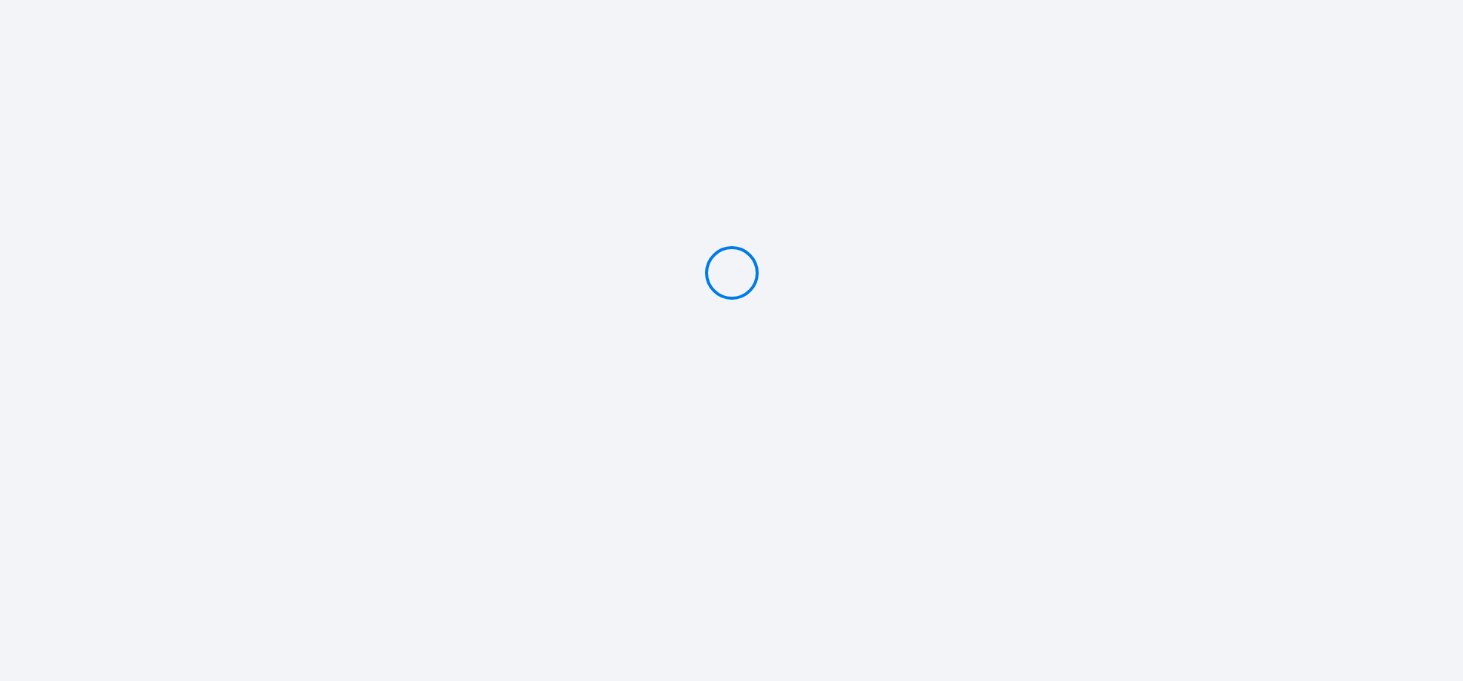
type input "Caution 500 €"
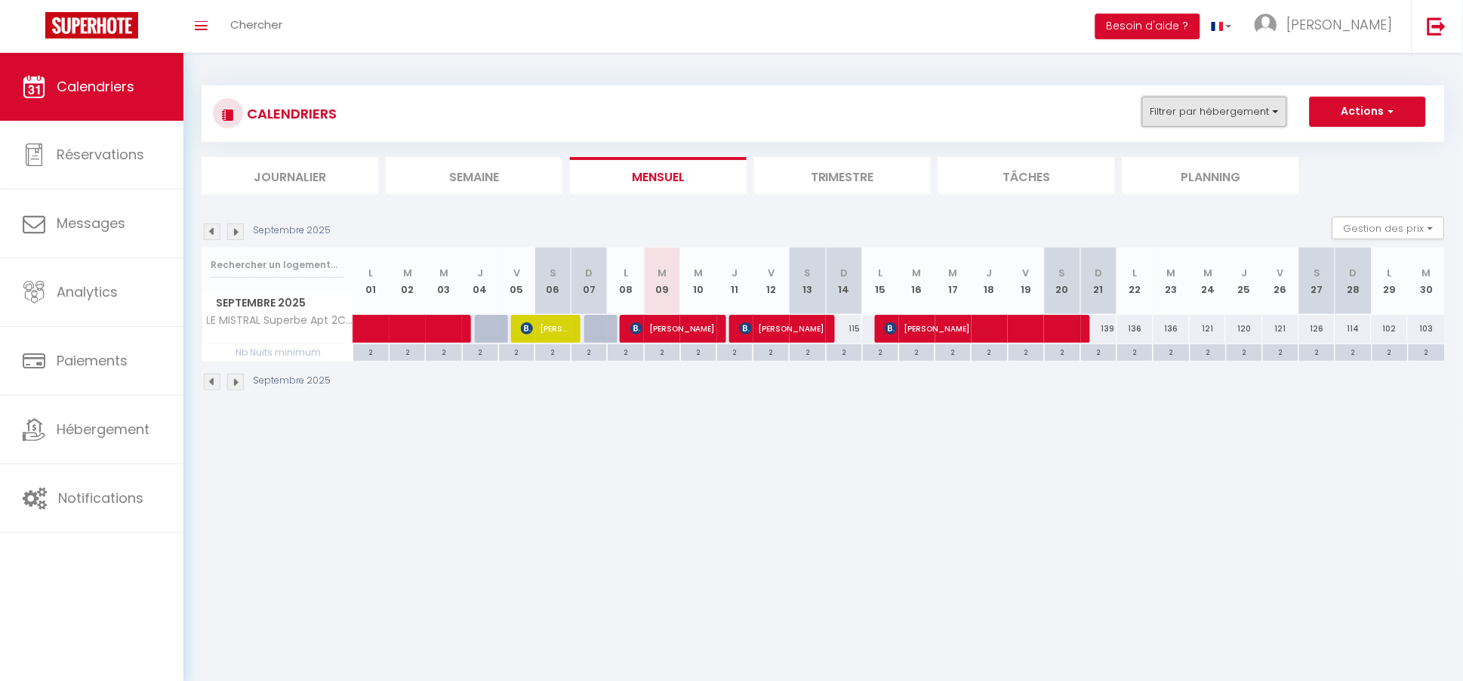
click at [1189, 108] on button "Filtrer par hébergement" at bounding box center [1214, 112] width 145 height 30
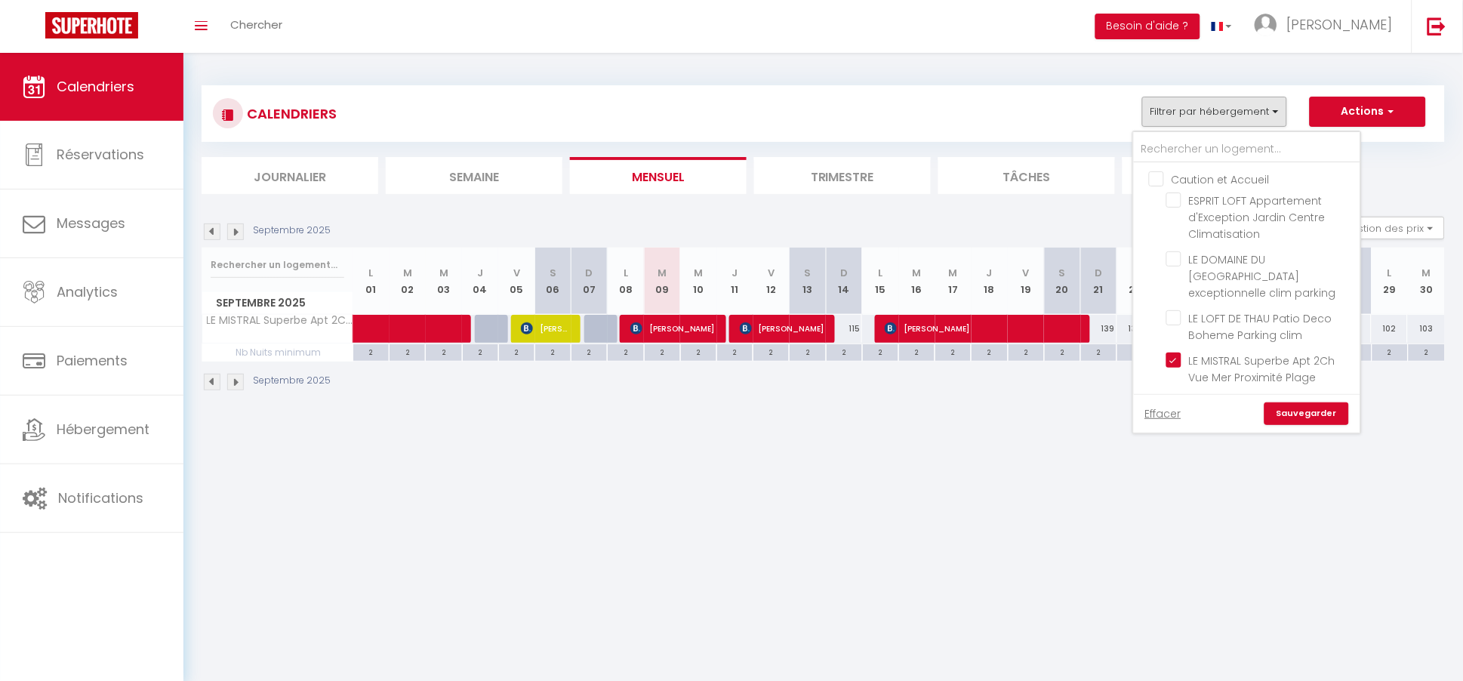
drag, startPoint x: 1177, startPoint y: 346, endPoint x: 1170, endPoint y: 314, distance: 32.6
click at [1178, 352] on input "LE MISTRAL Superbe Apt 2Ch Vue Mer Proximité Plage" at bounding box center [1260, 359] width 189 height 15
checkbox input "false"
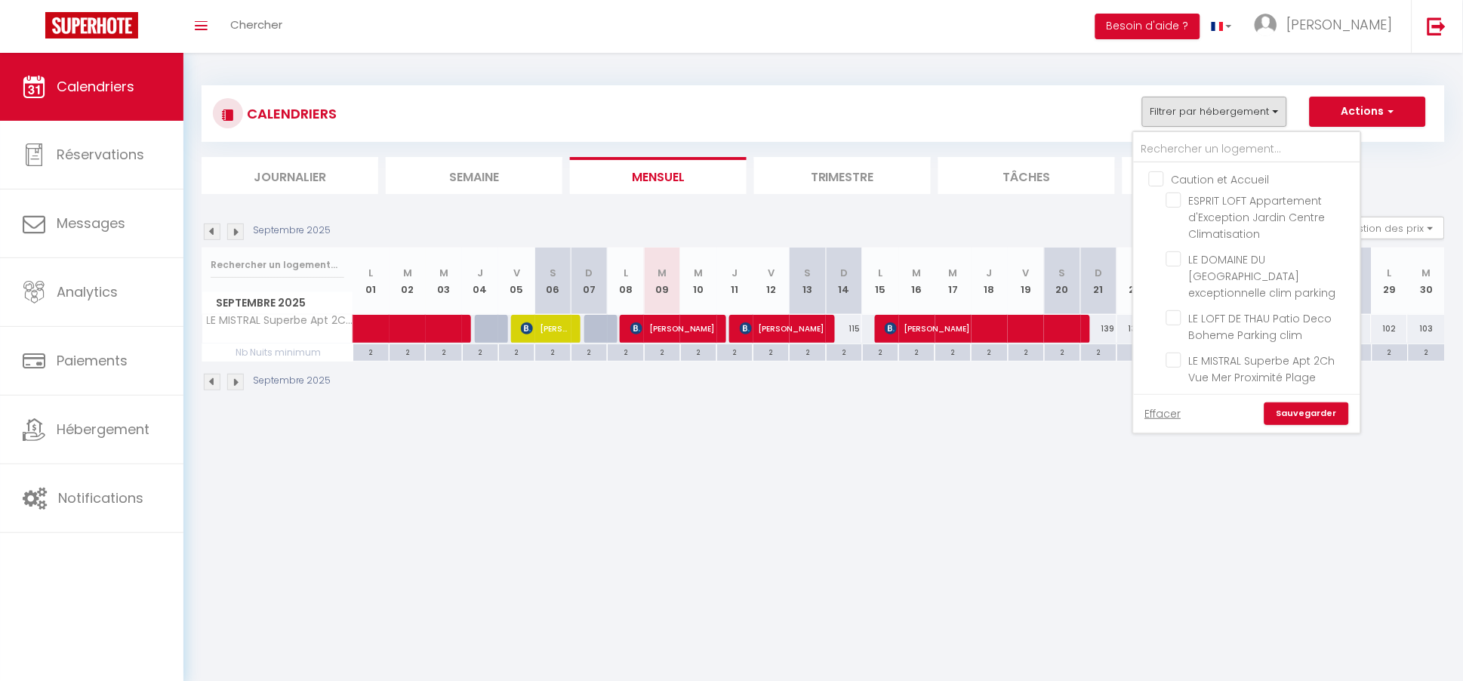
checkbox input "false"
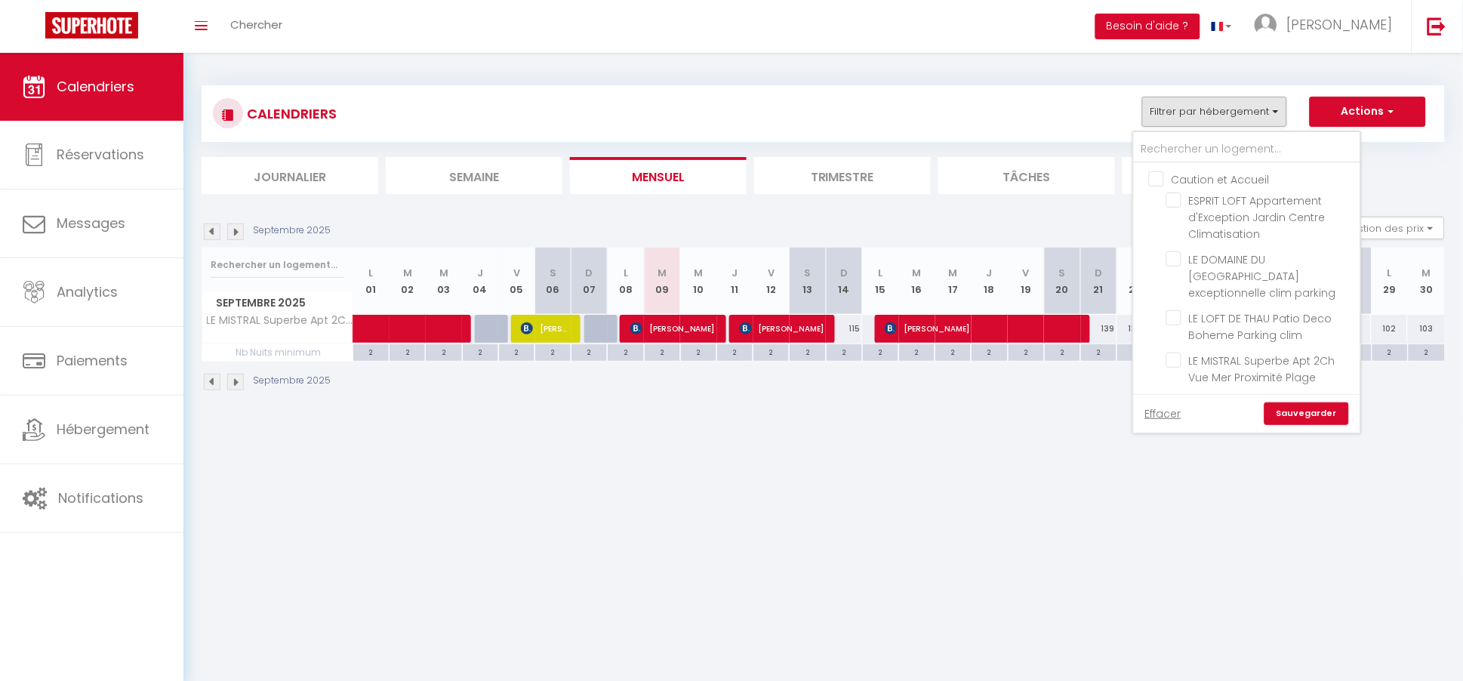
checkbox input "false"
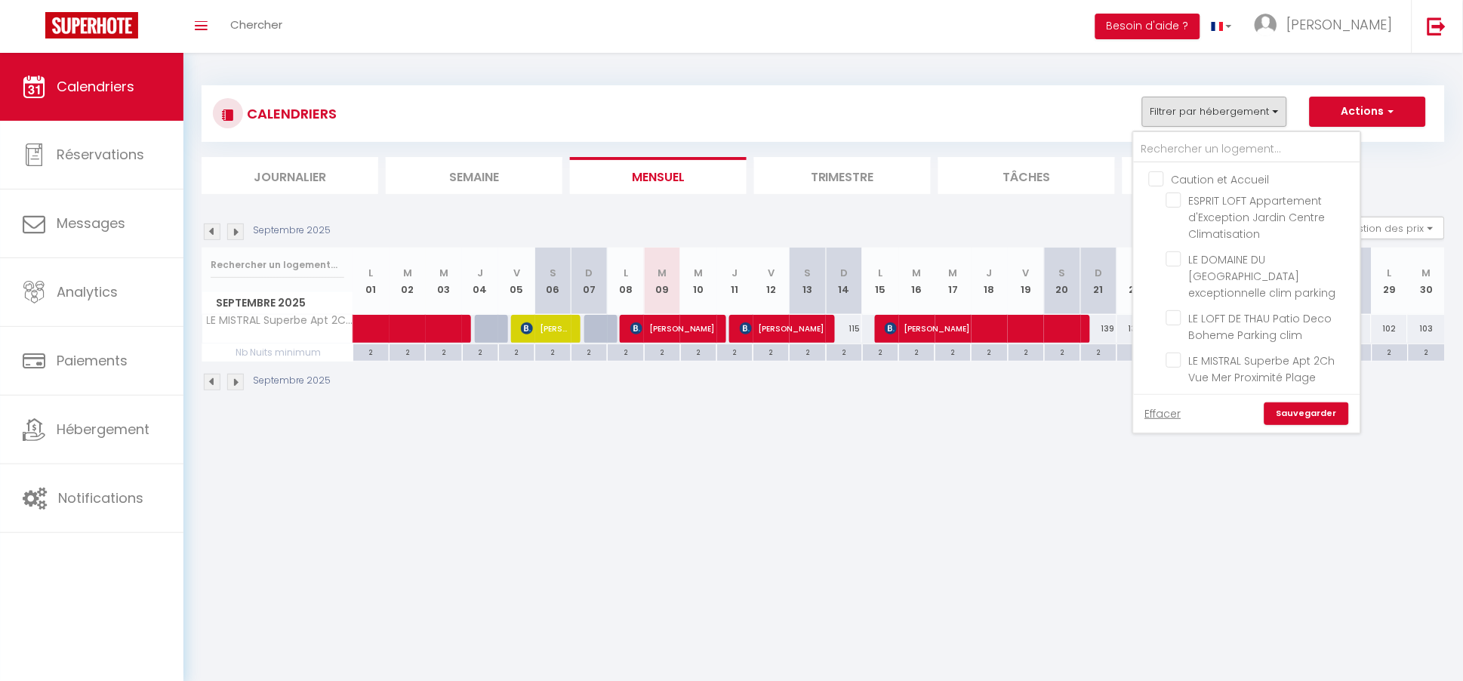
checkbox input "false"
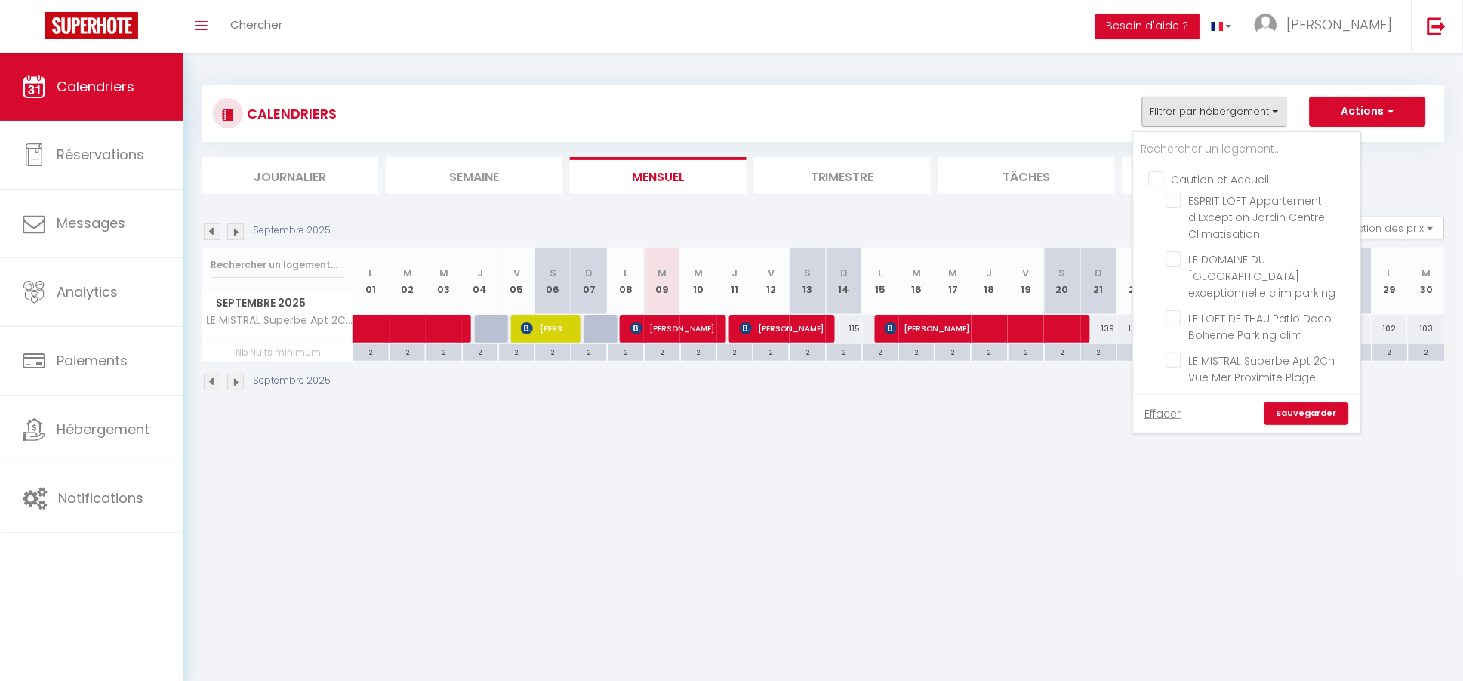
checkbox input "false"
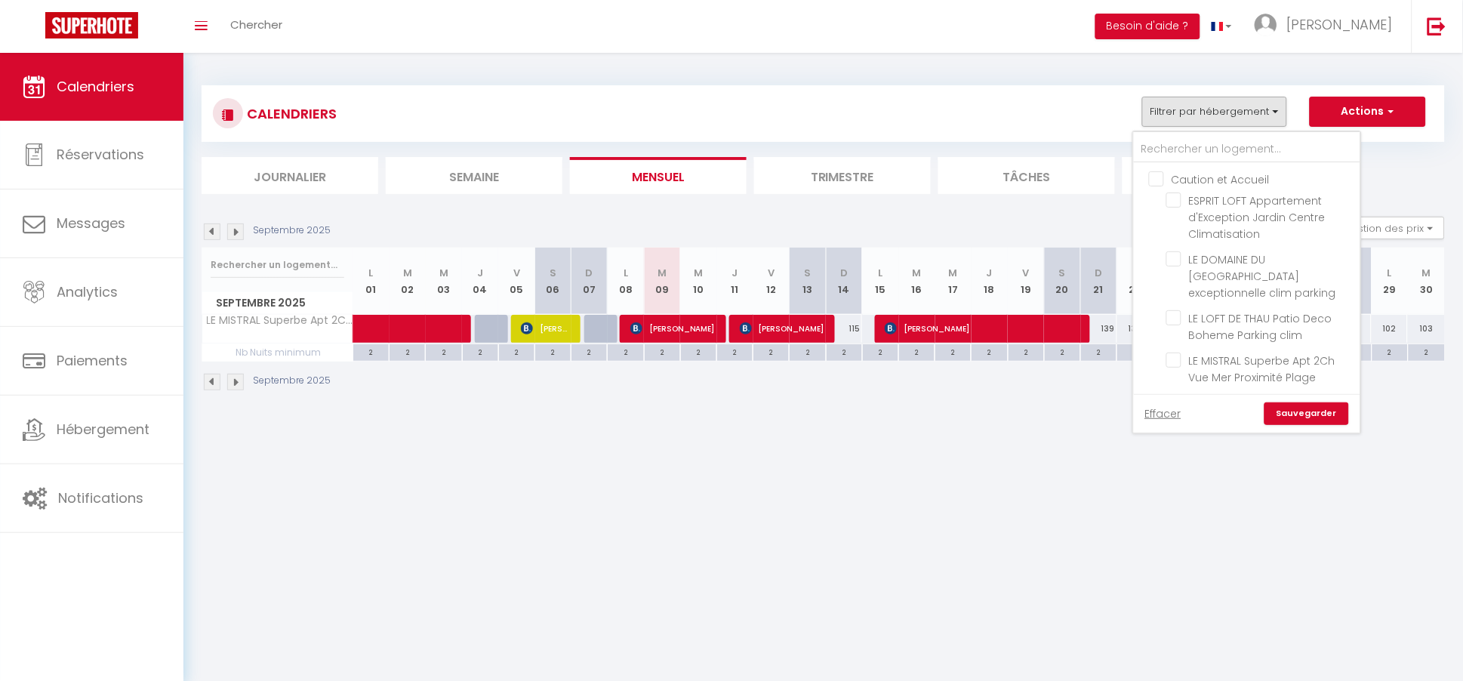
checkbox input "false"
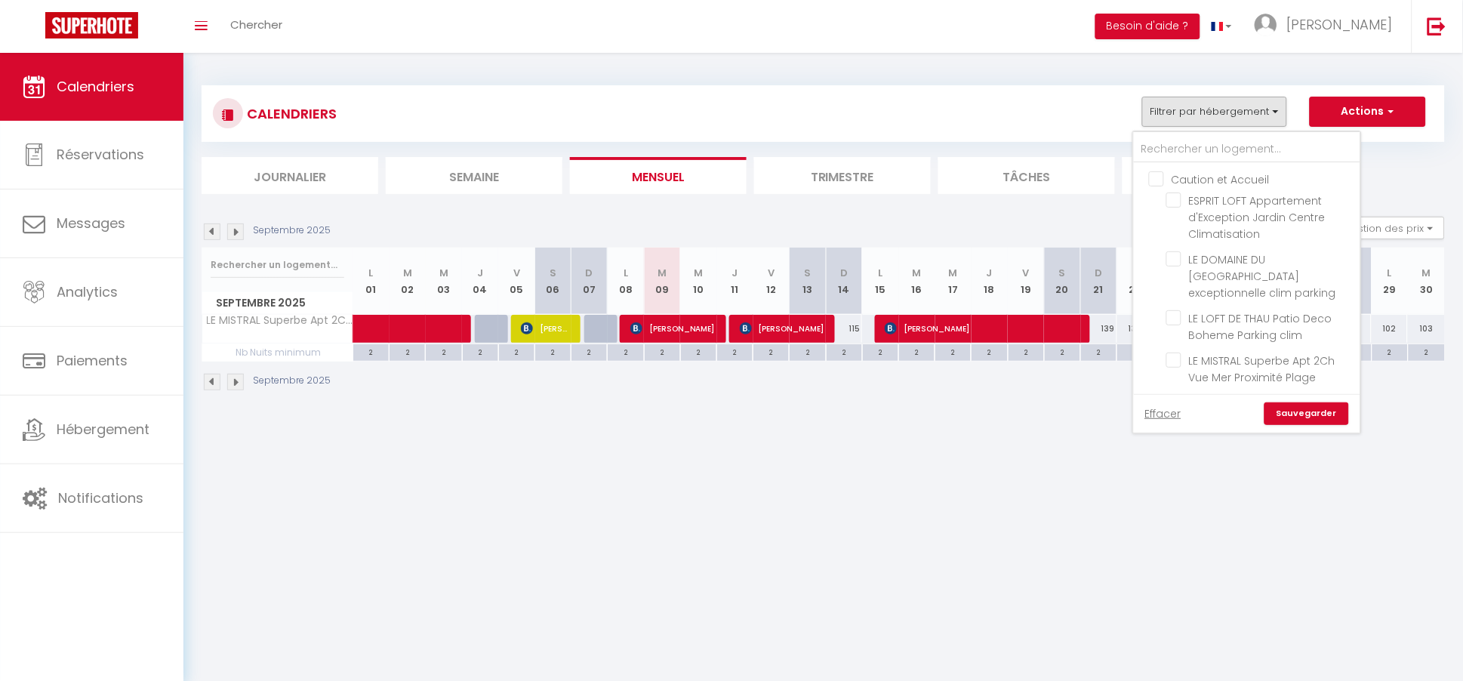
checkbox input "false"
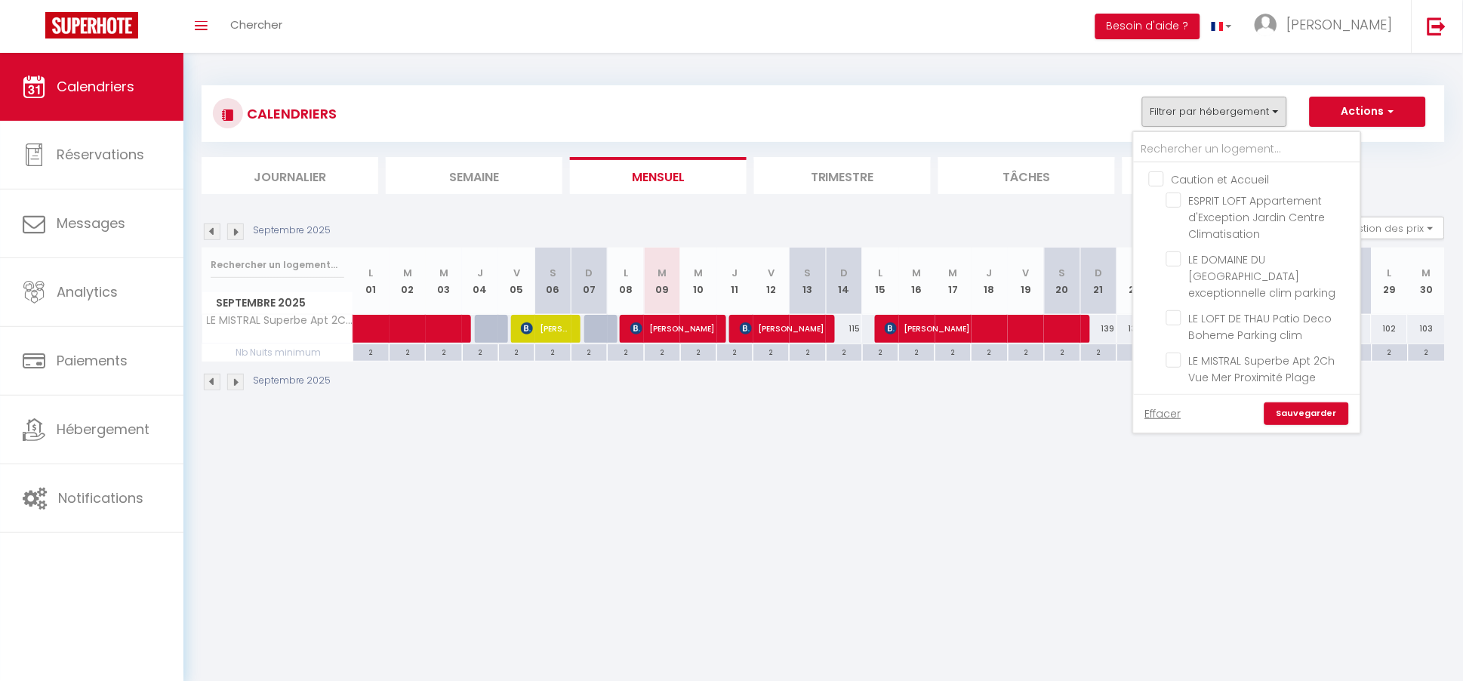
checkbox input "false"
click at [1174, 152] on input "text" at bounding box center [1247, 149] width 226 height 27
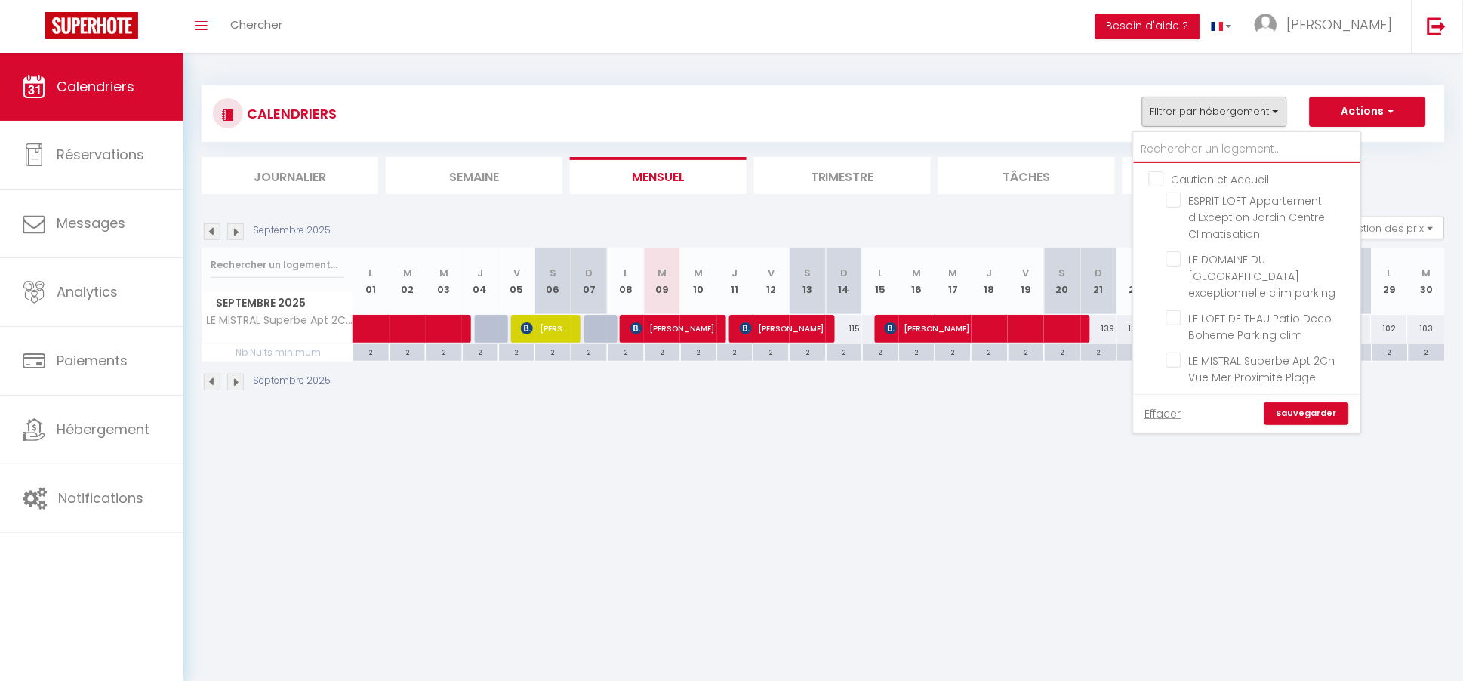
type input "9"
checkbox input "false"
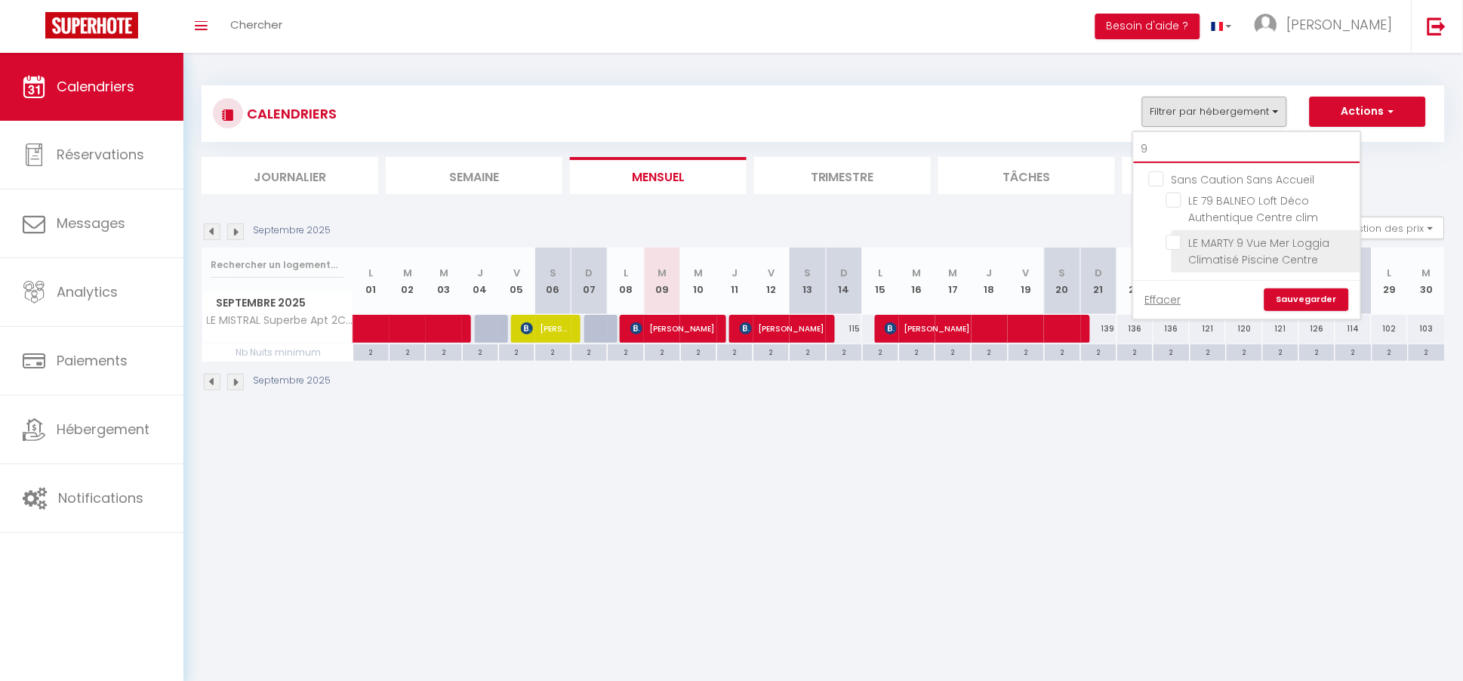
type input "9"
click at [1181, 238] on input "LE MARTY 9 Vue Mer Loggia Climatisé Piscine Centre" at bounding box center [1260, 242] width 189 height 15
checkbox input "true"
checkbox input "false"
click at [1297, 292] on link "Sauvegarder" at bounding box center [1306, 299] width 85 height 23
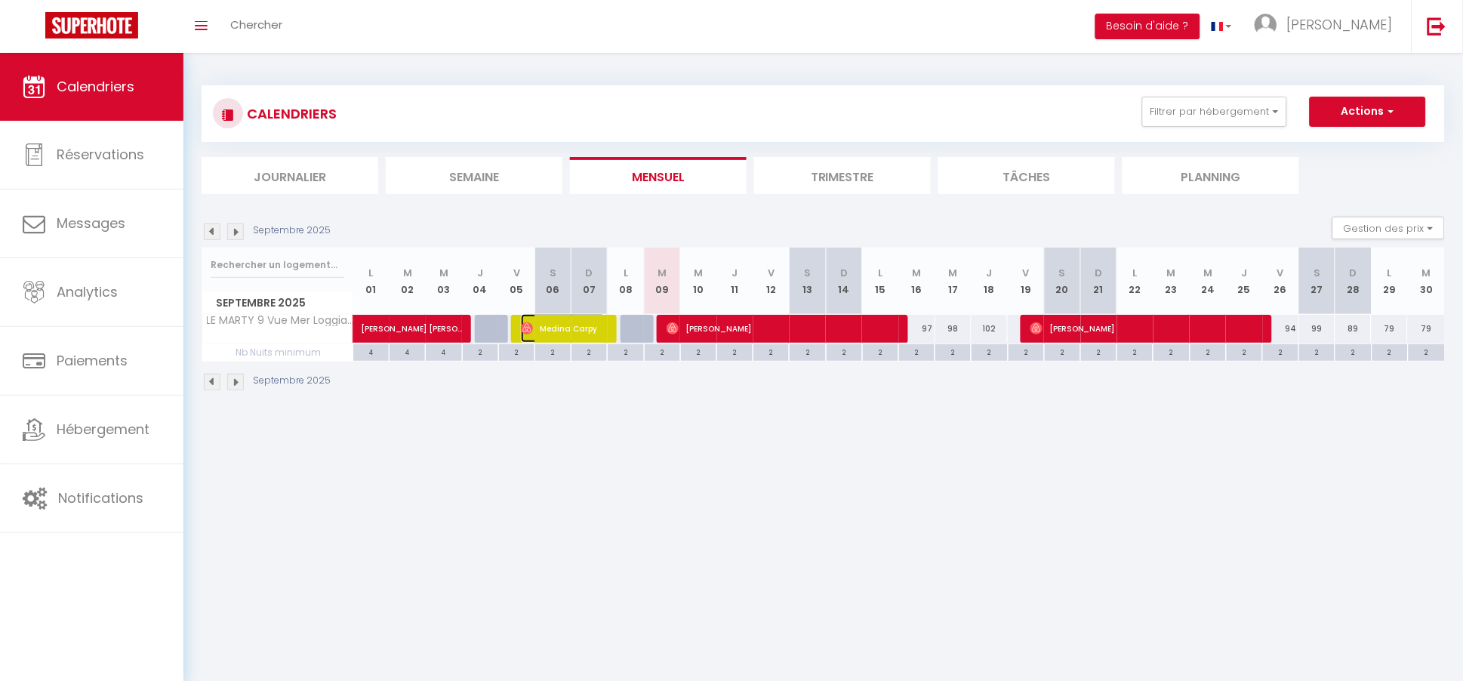
click at [575, 334] on span "Medina Carpy" at bounding box center [563, 328] width 85 height 29
select select "OK"
select select "0"
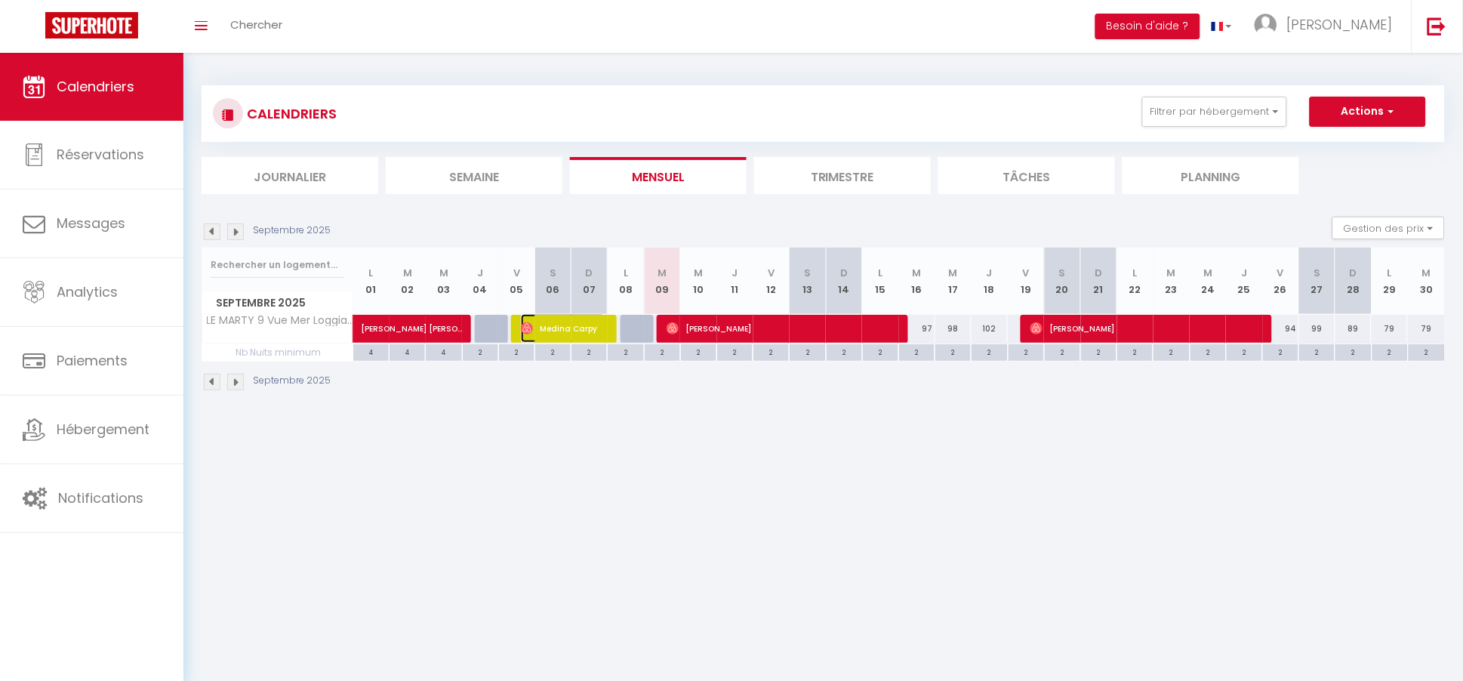
select select "1"
select select
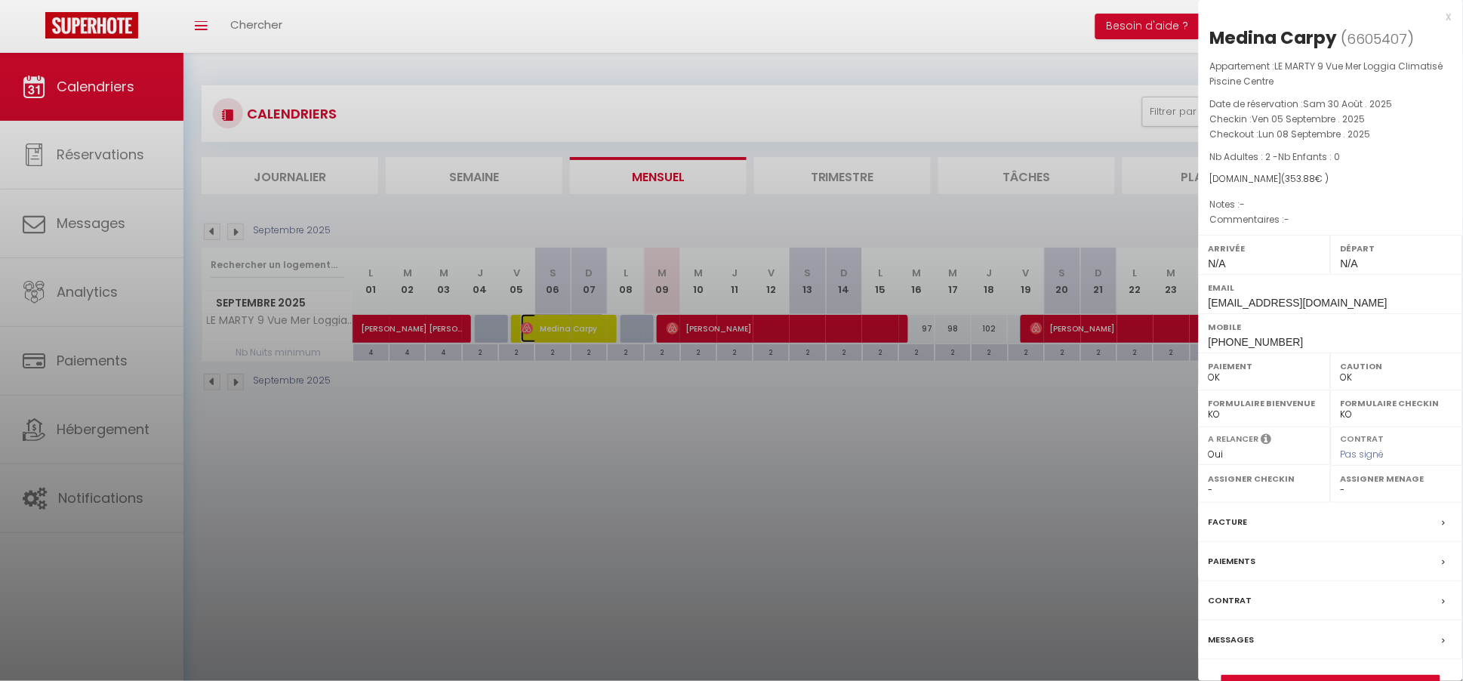
select select "22350"
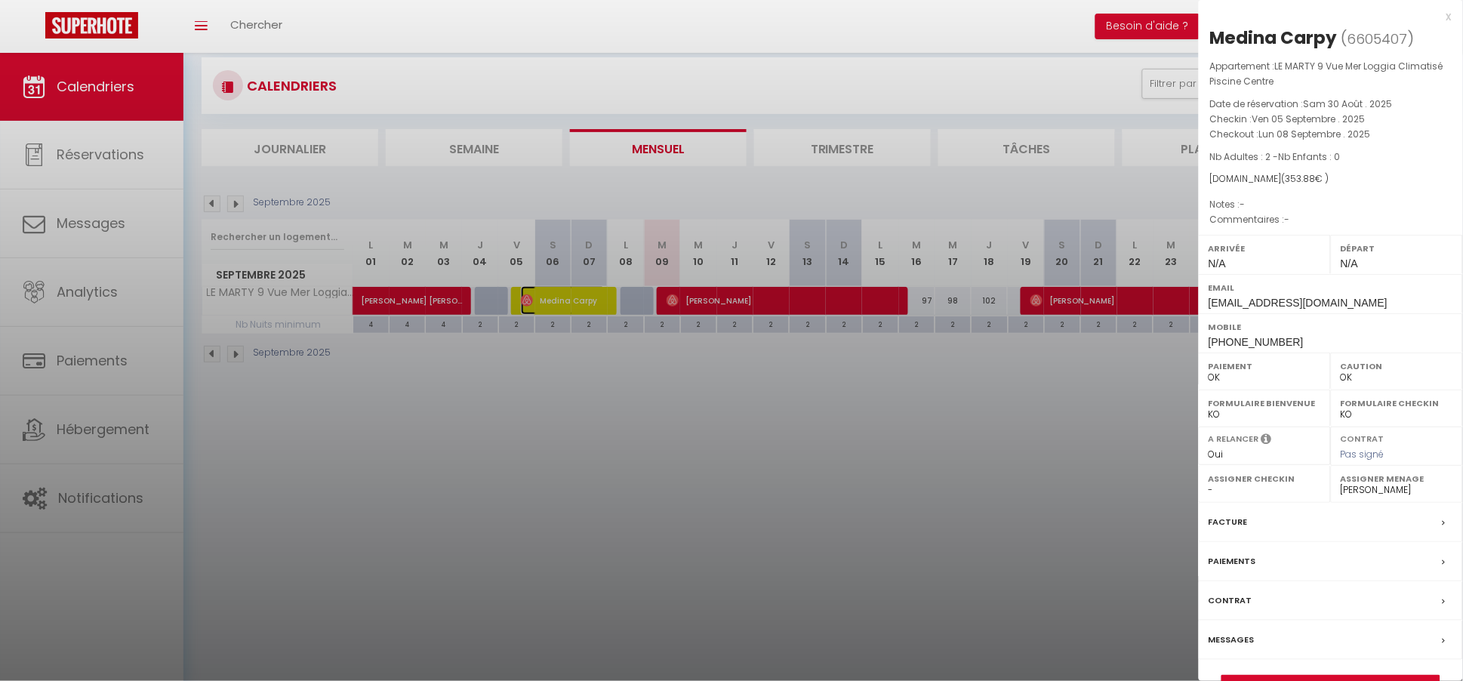
scroll to position [52, 0]
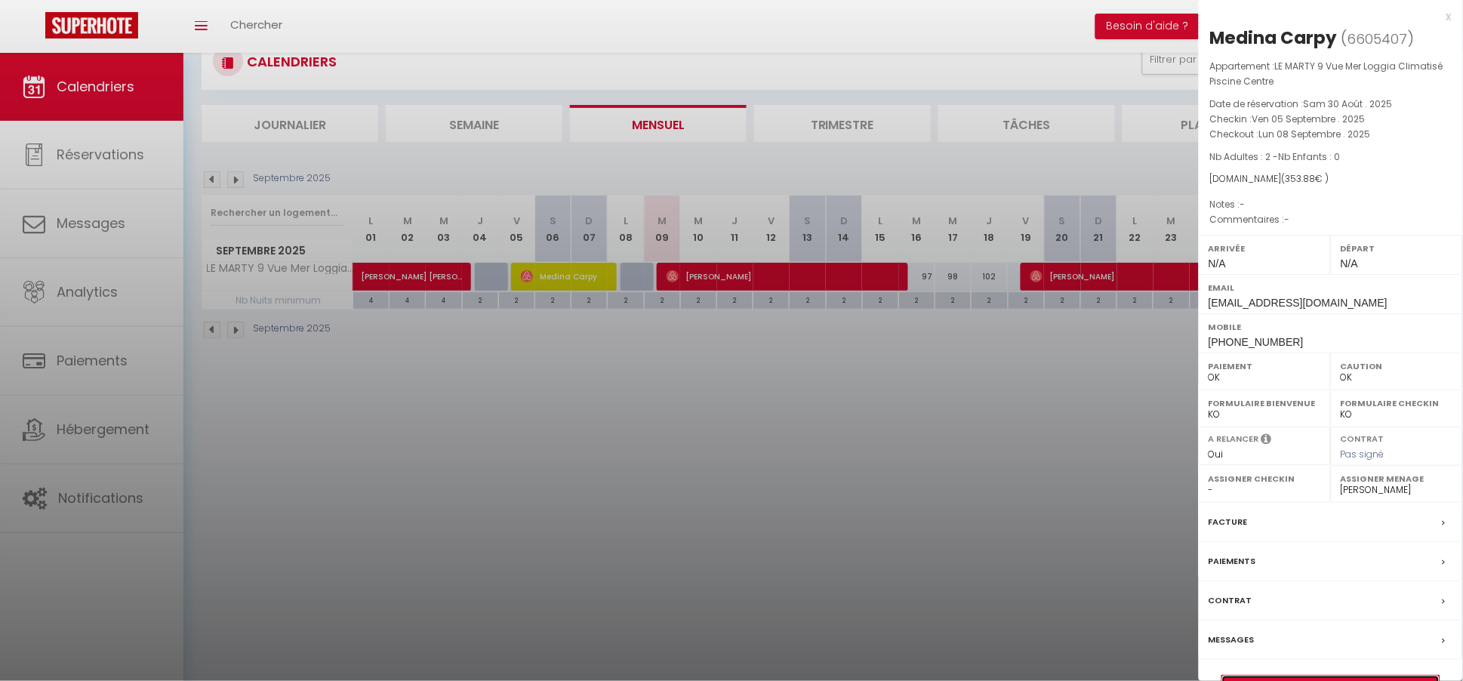
click at [1334, 676] on link "Détails de la réservation" at bounding box center [1330, 685] width 217 height 20
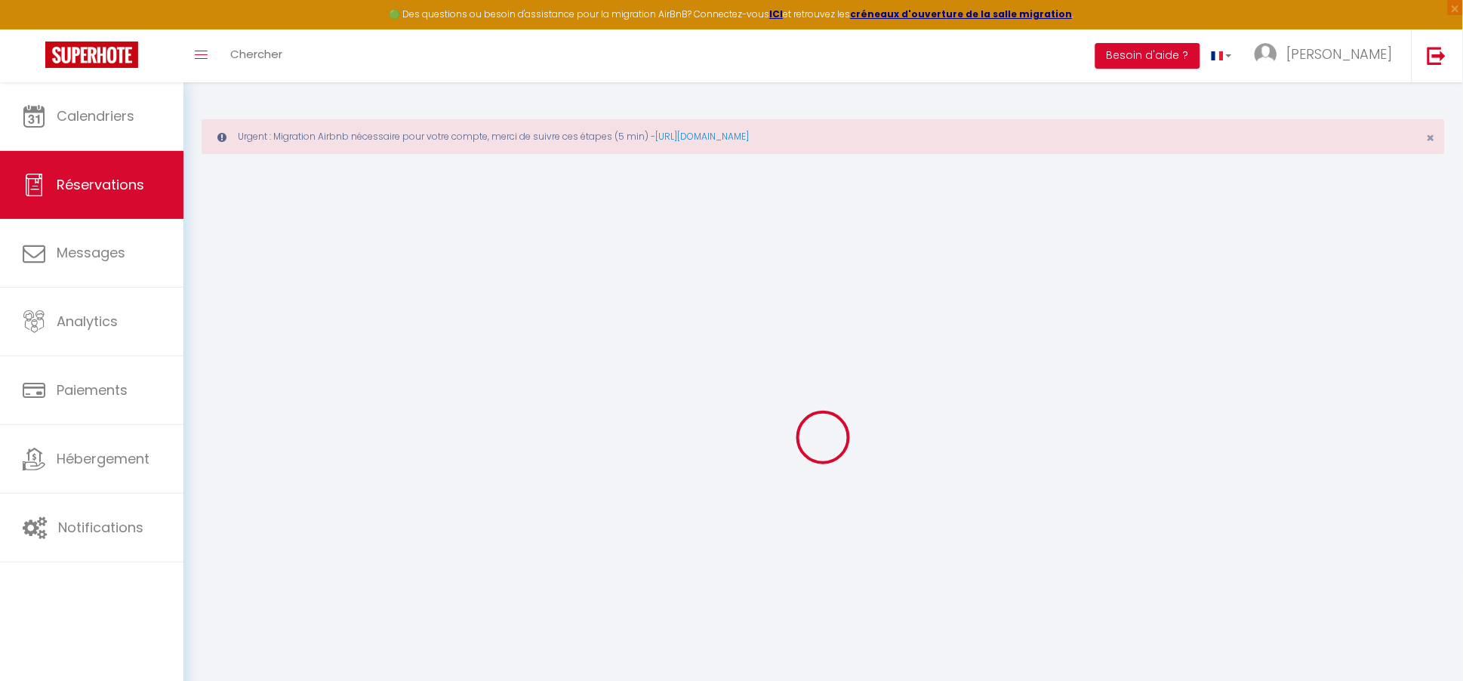
type input "Medina"
type input "Carpy"
type input "4jrnyvi6gvq1elck93pwmpkwdb5r@reply.superhote.com"
type input "+33777390354"
select select
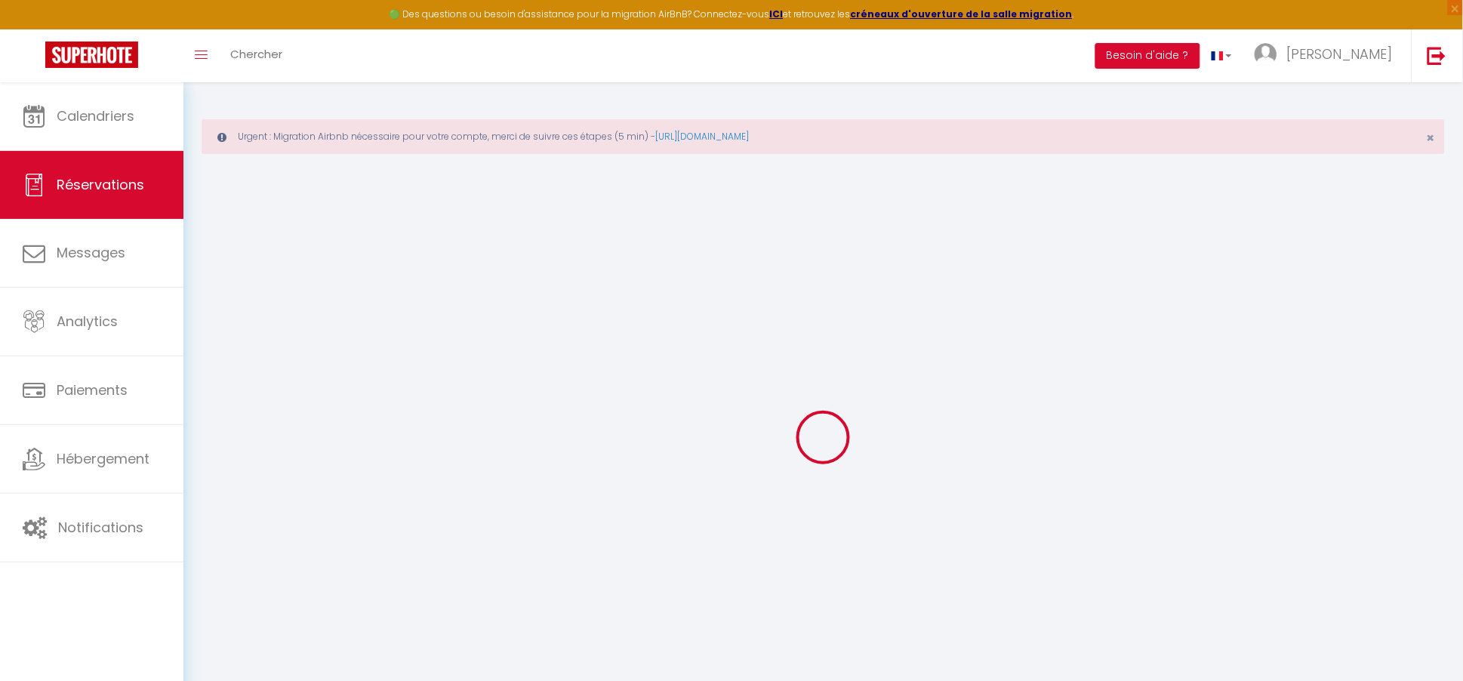
type input "55.51"
select select "23347"
select select "1"
select select
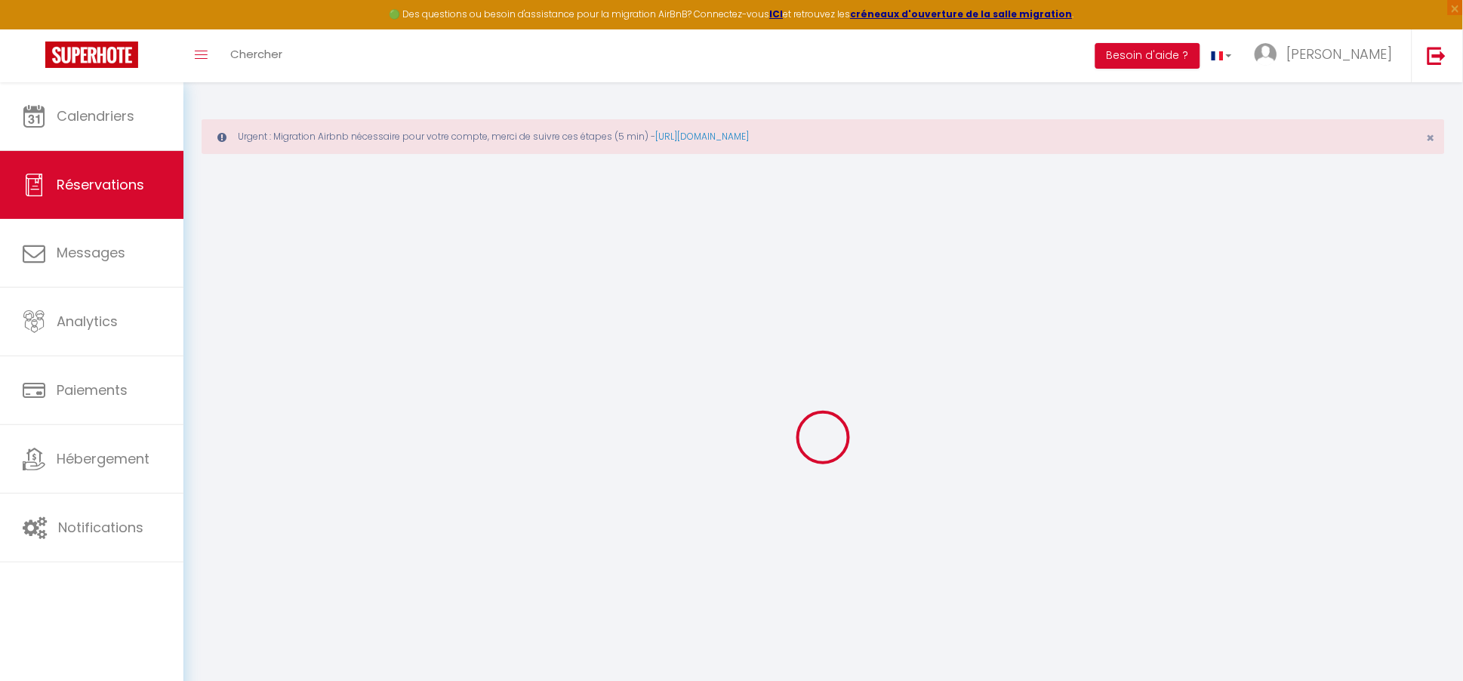
type input "2"
select select "12"
select select
type input "276"
checkbox input "false"
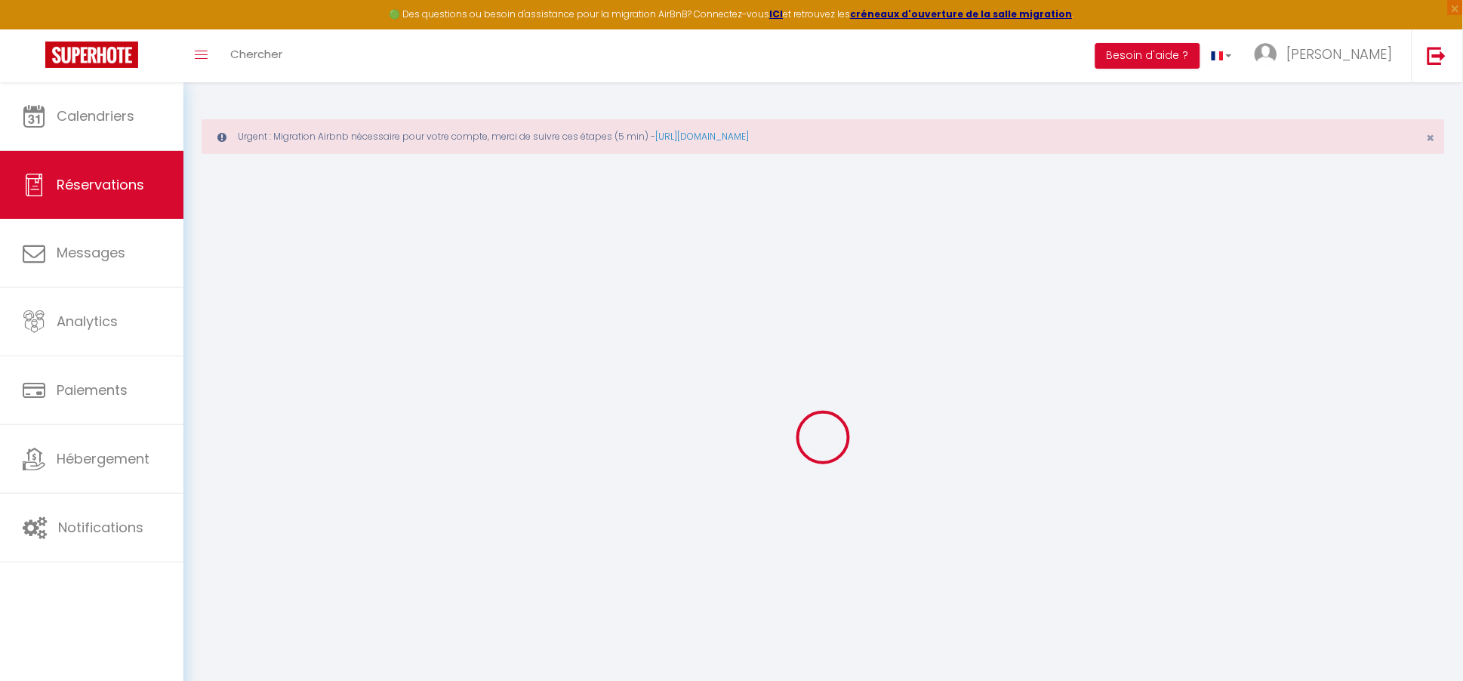
type input "27.6"
select select "1"
type input "40"
type input "10"
type input "0"
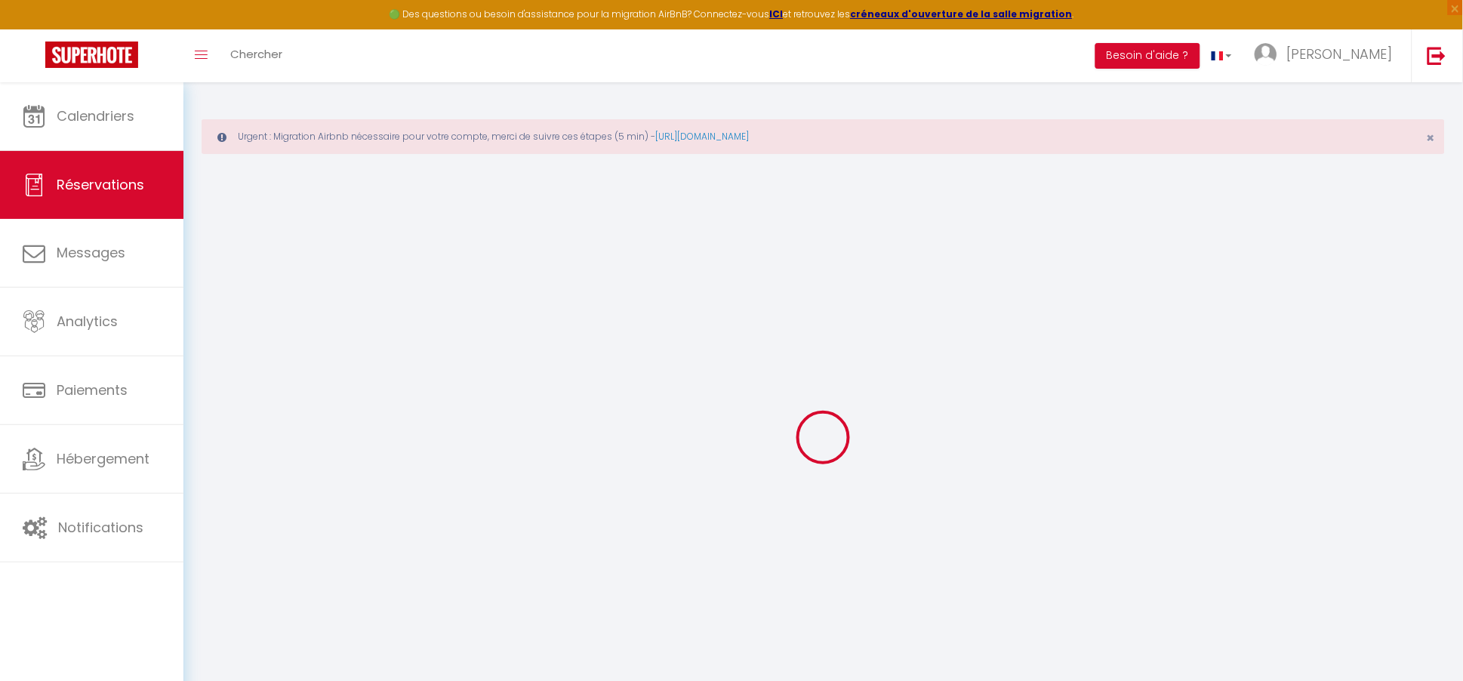
select select
select select "15"
checkbox input "false"
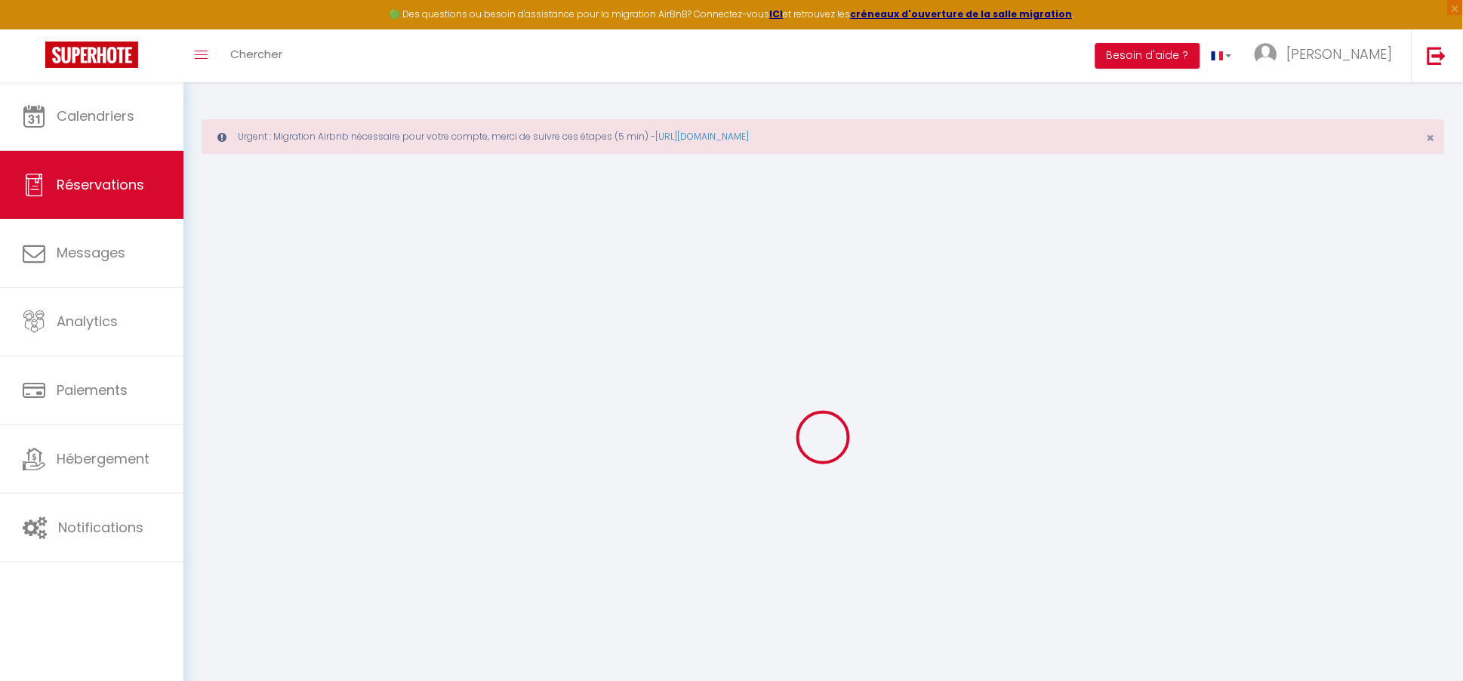
select select
checkbox input "false"
select select
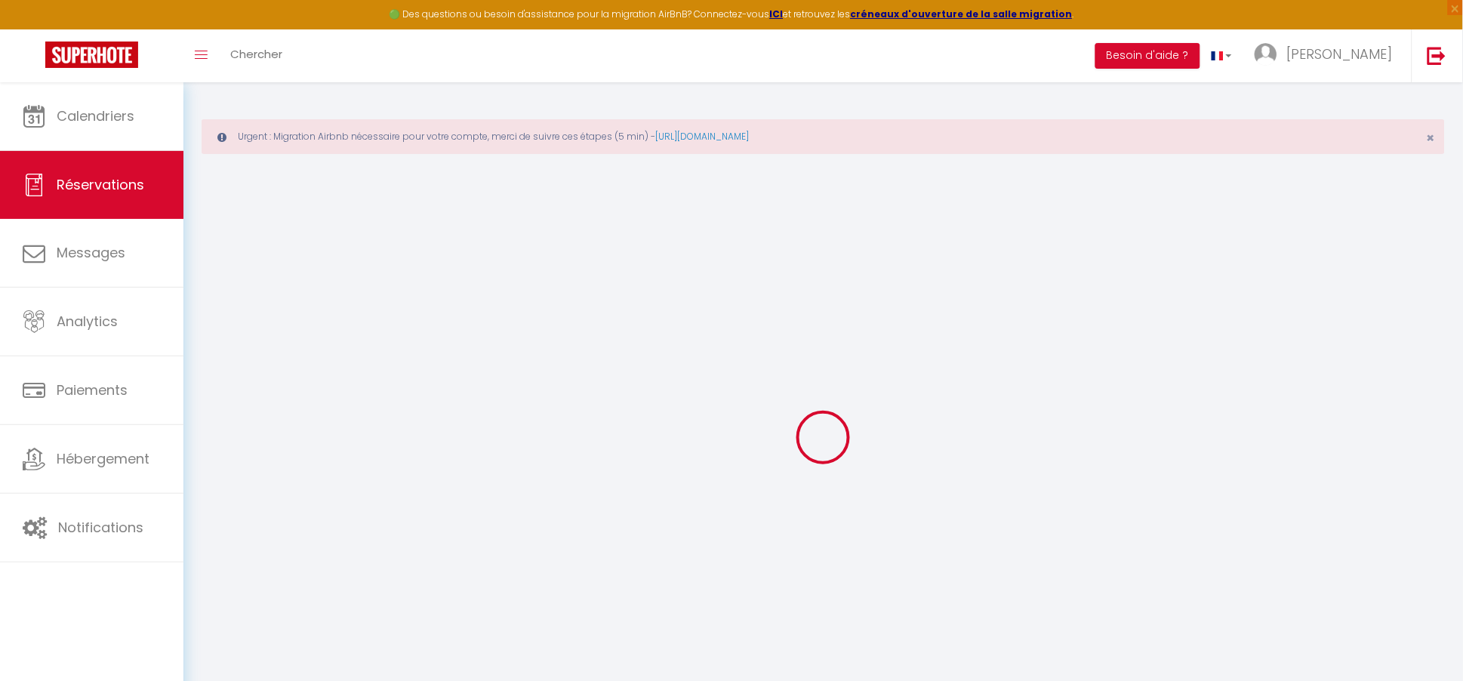
select select
checkbox input "false"
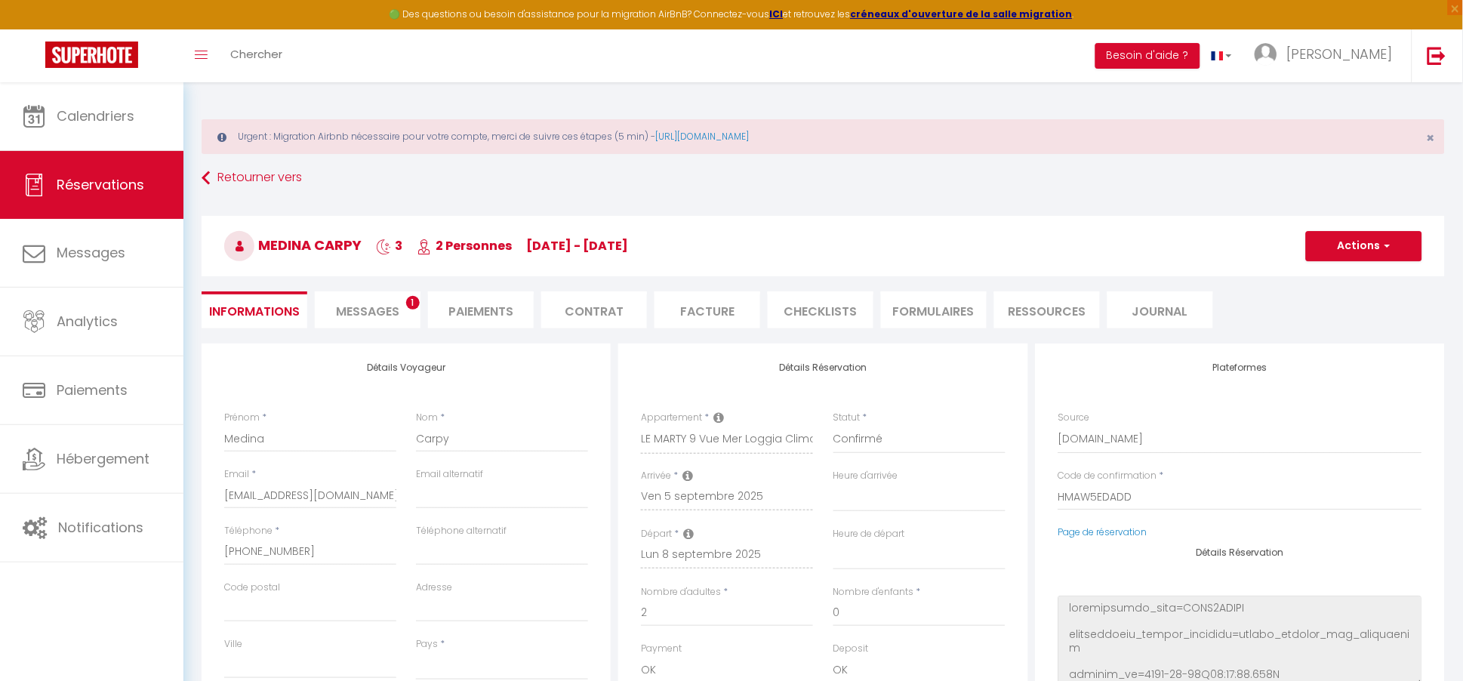
click at [358, 299] on li "Messages 1" at bounding box center [368, 309] width 106 height 37
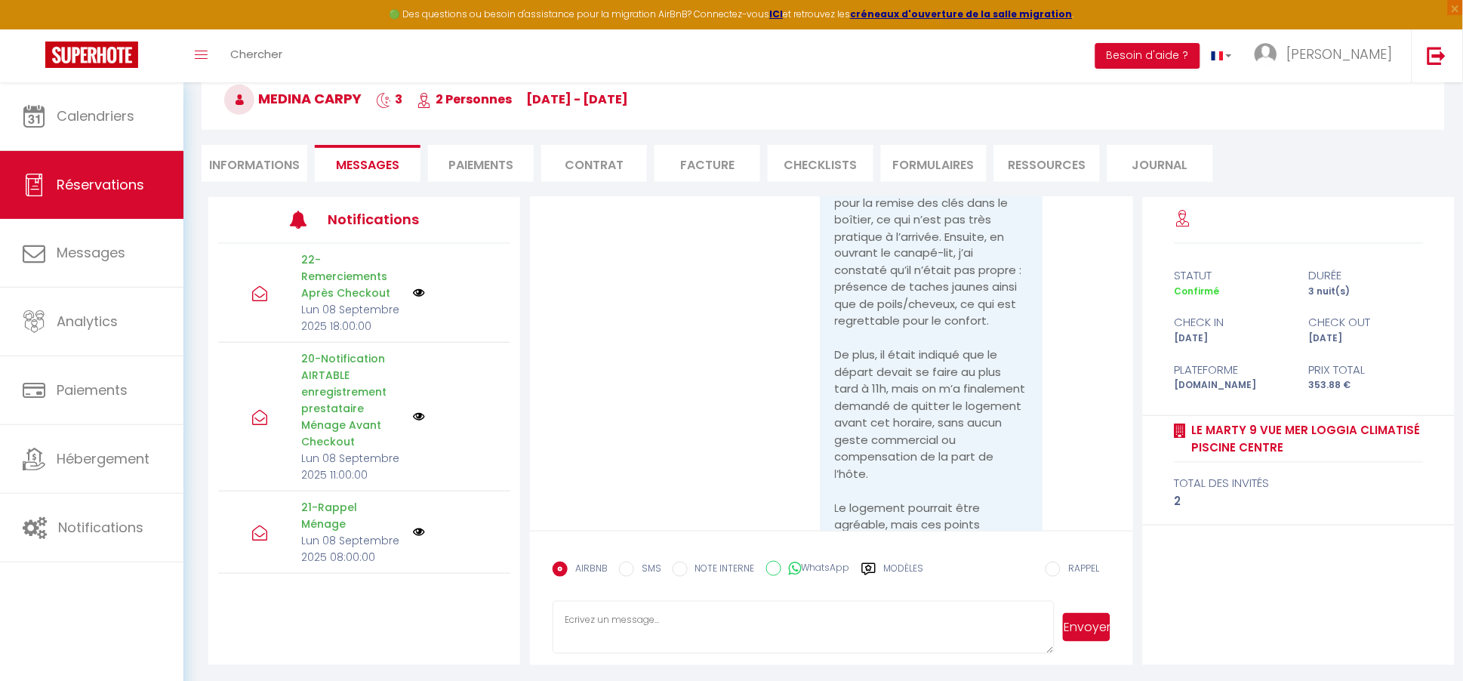
scroll to position [5839, 0]
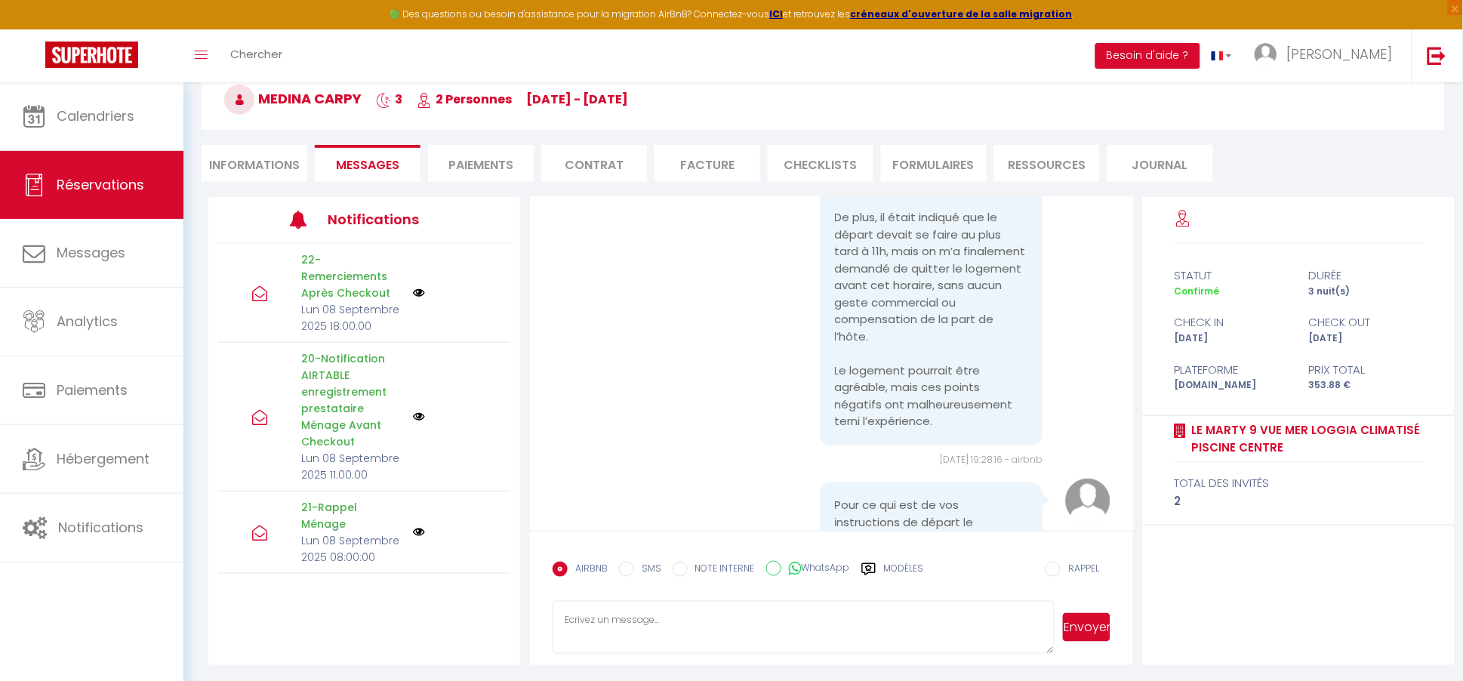
click at [588, 626] on textarea at bounding box center [803, 627] width 502 height 53
